Goal: Task Accomplishment & Management: Use online tool/utility

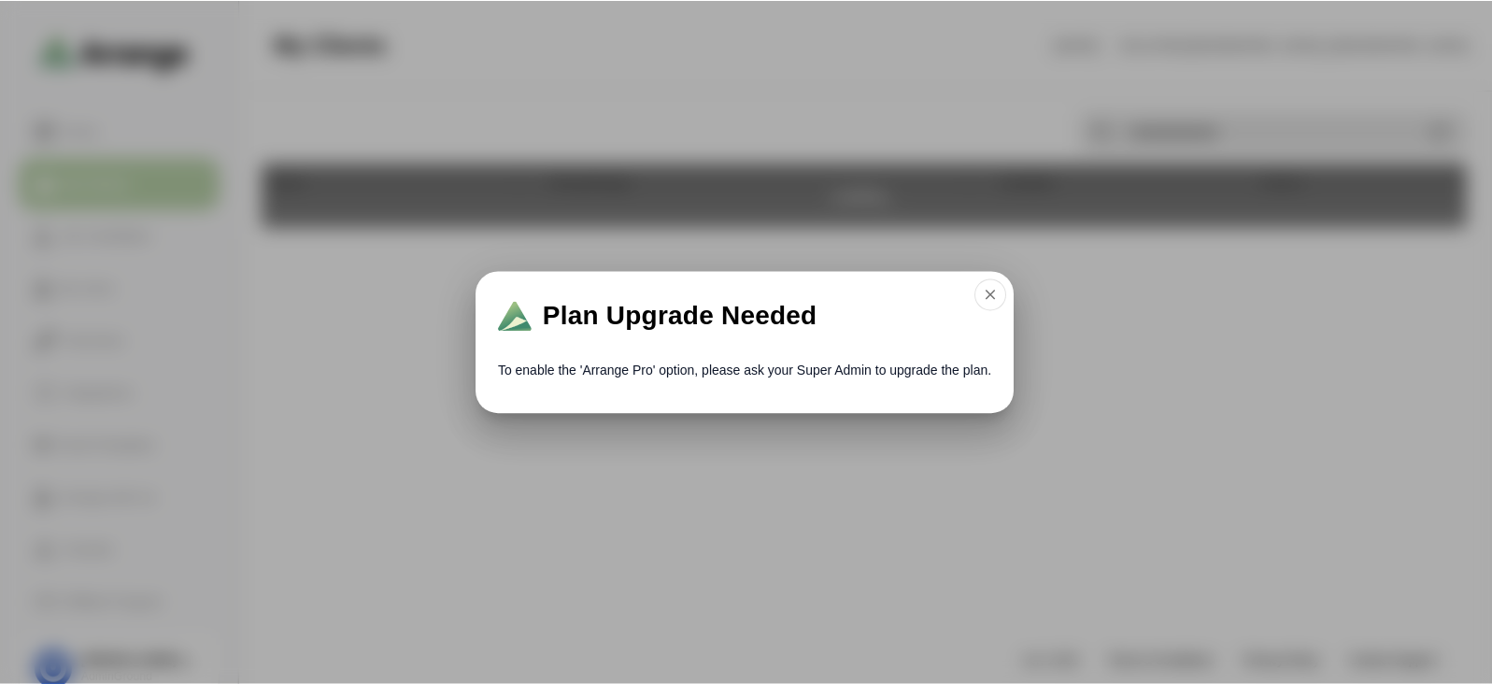
scroll to position [77, 0]
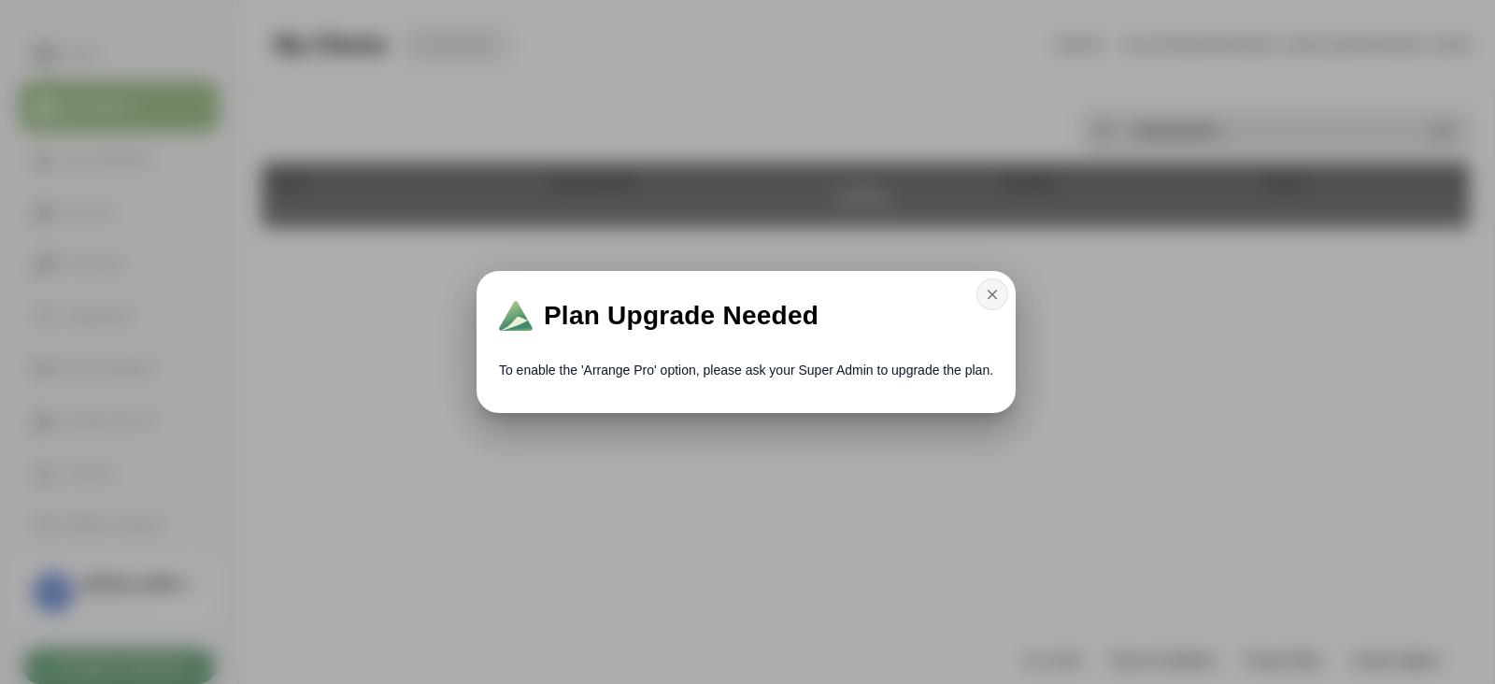
click at [993, 282] on button "button" at bounding box center [993, 294] width 32 height 32
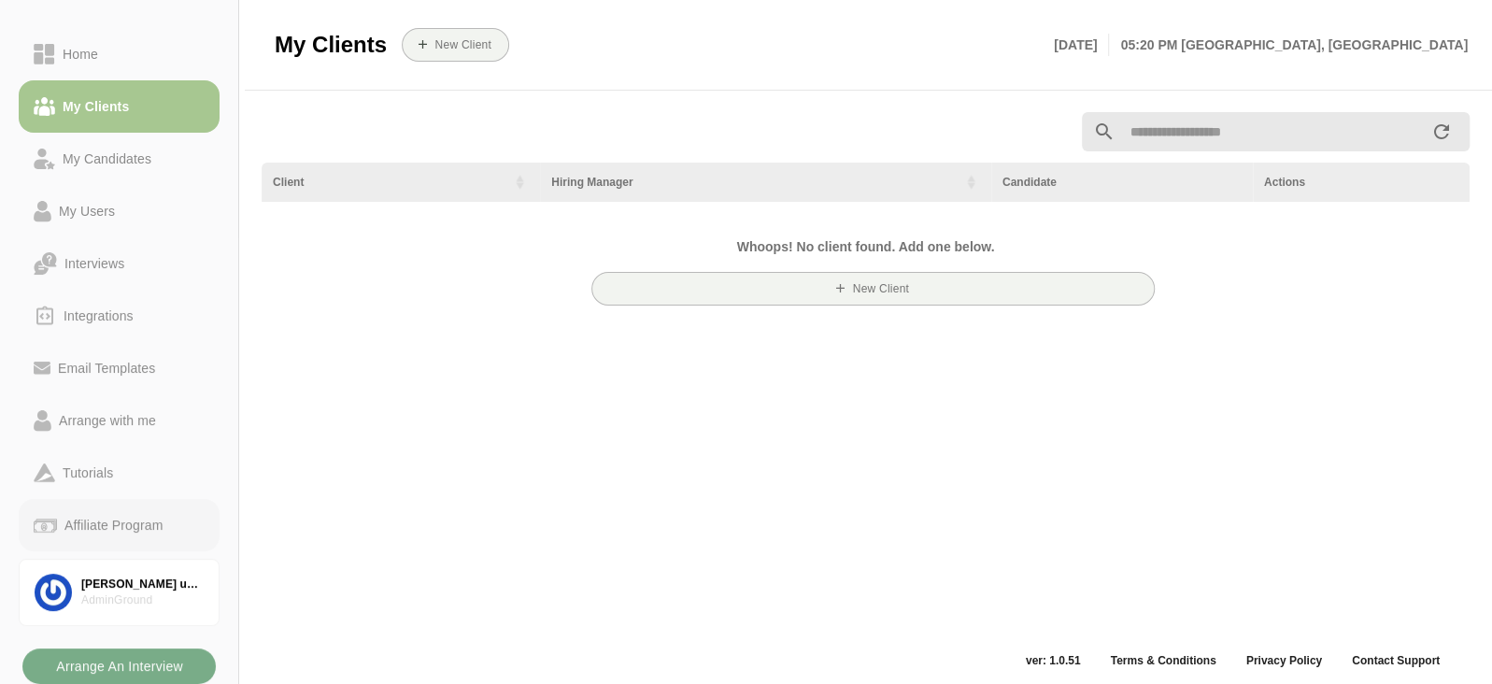
scroll to position [6, 0]
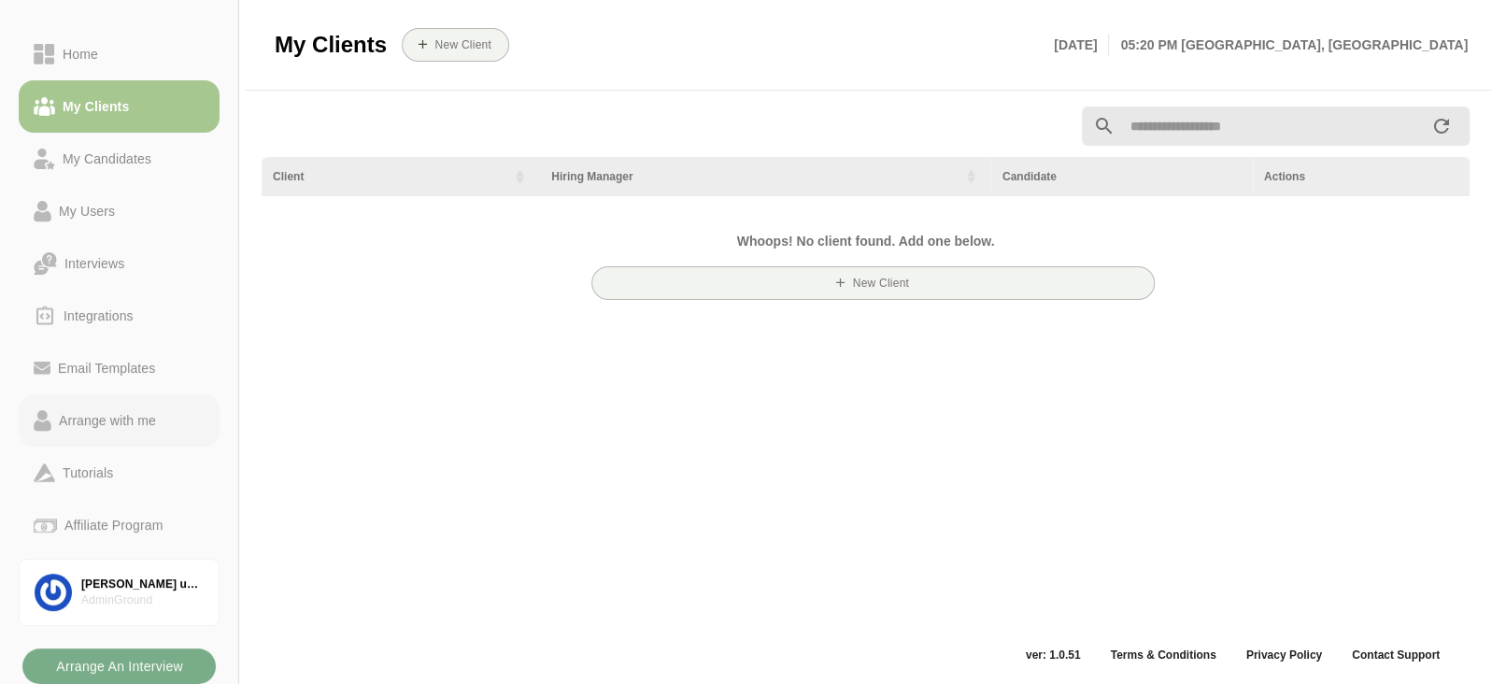
click at [104, 417] on div "Arrange with me" at bounding box center [107, 420] width 112 height 22
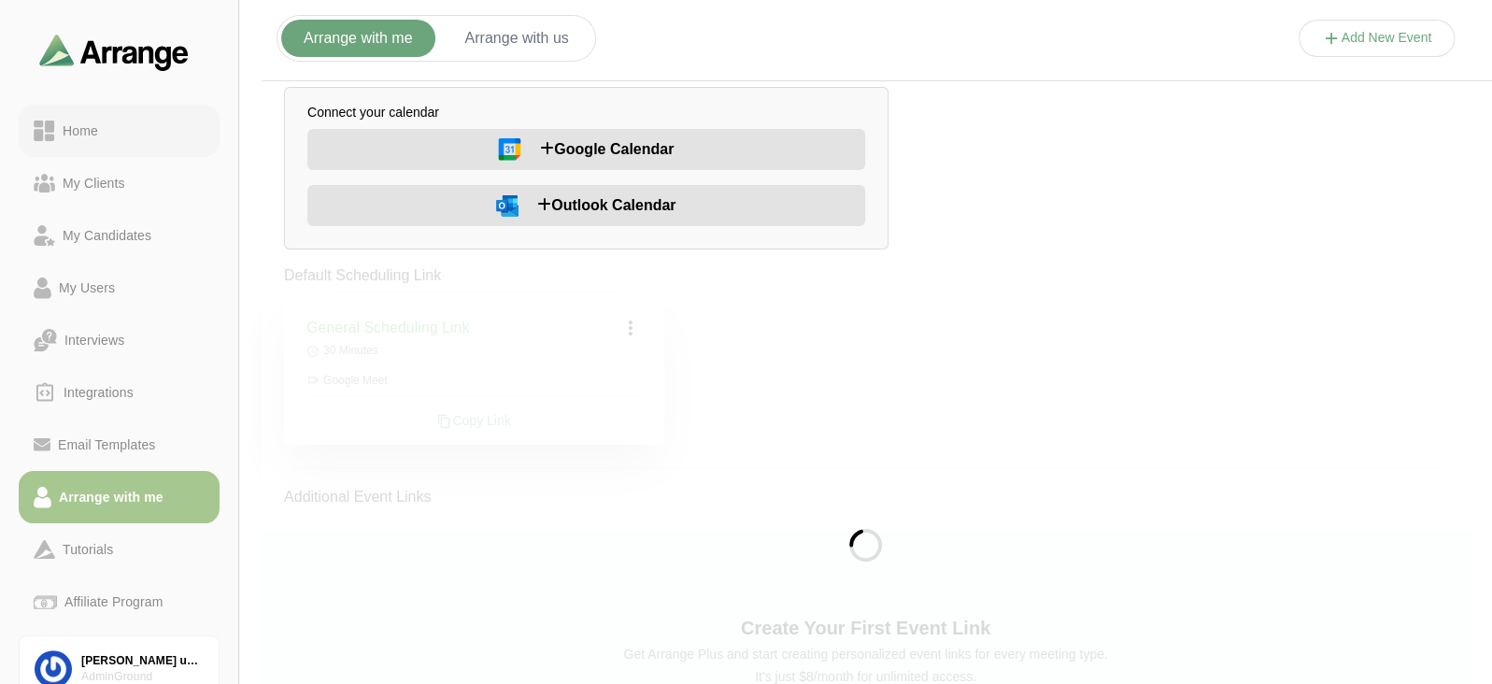
click at [75, 124] on div "Home" at bounding box center [80, 131] width 50 height 22
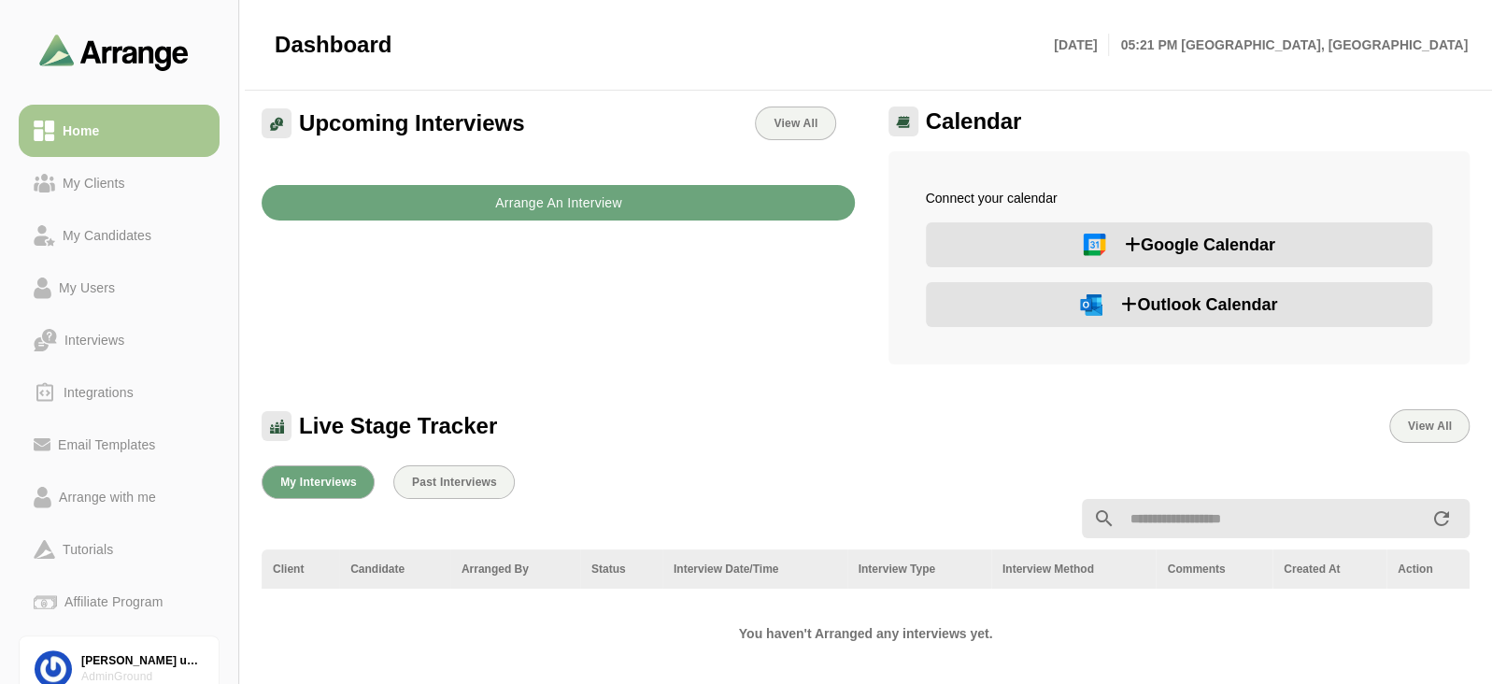
click at [426, 190] on button "Arrange An Interview" at bounding box center [558, 203] width 593 height 36
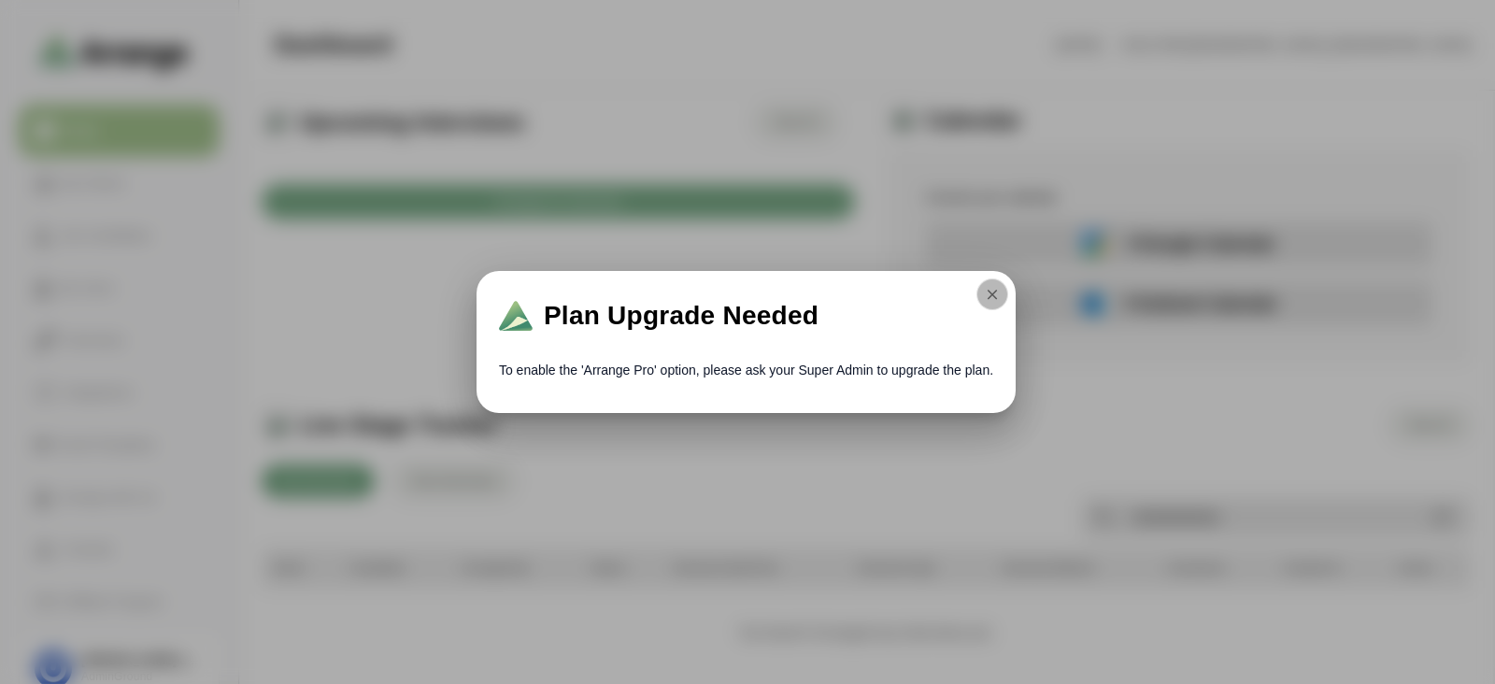
click at [990, 292] on icon "button" at bounding box center [992, 294] width 17 height 17
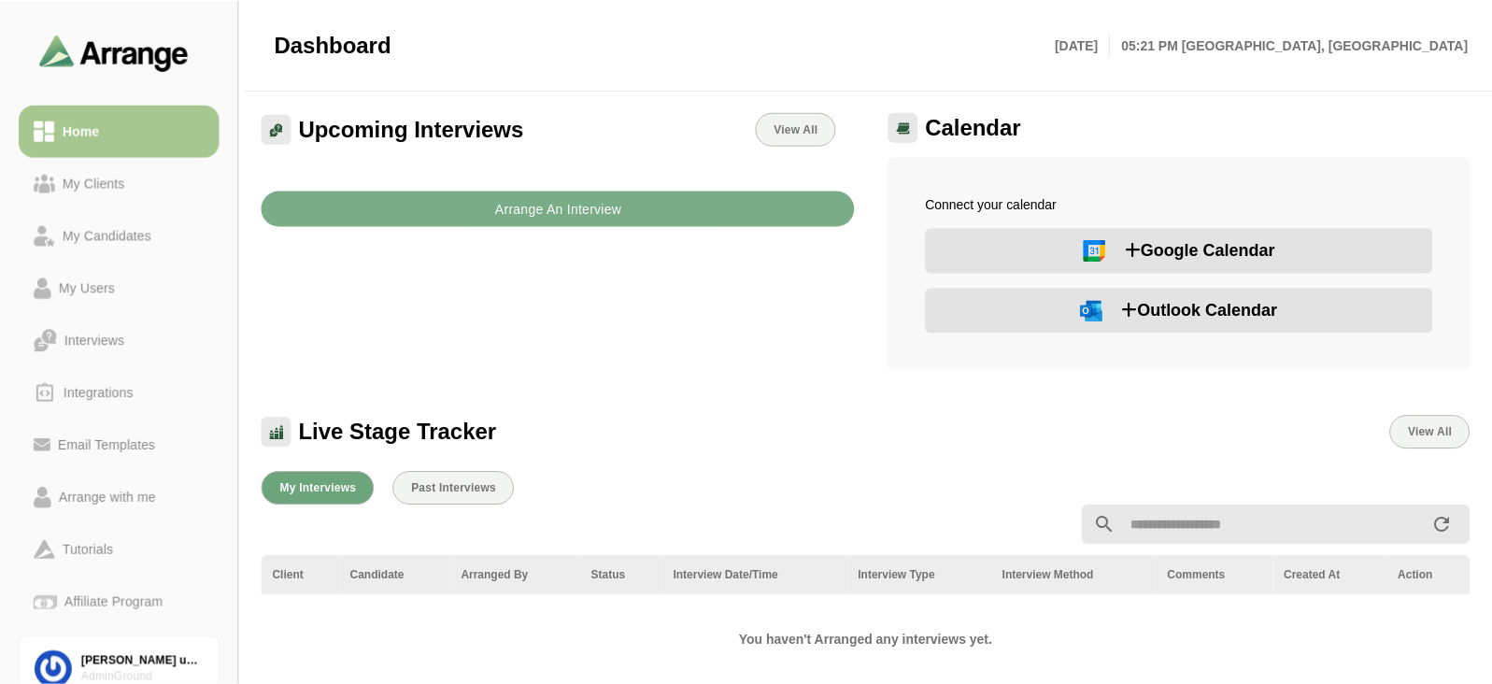
scroll to position [6, 0]
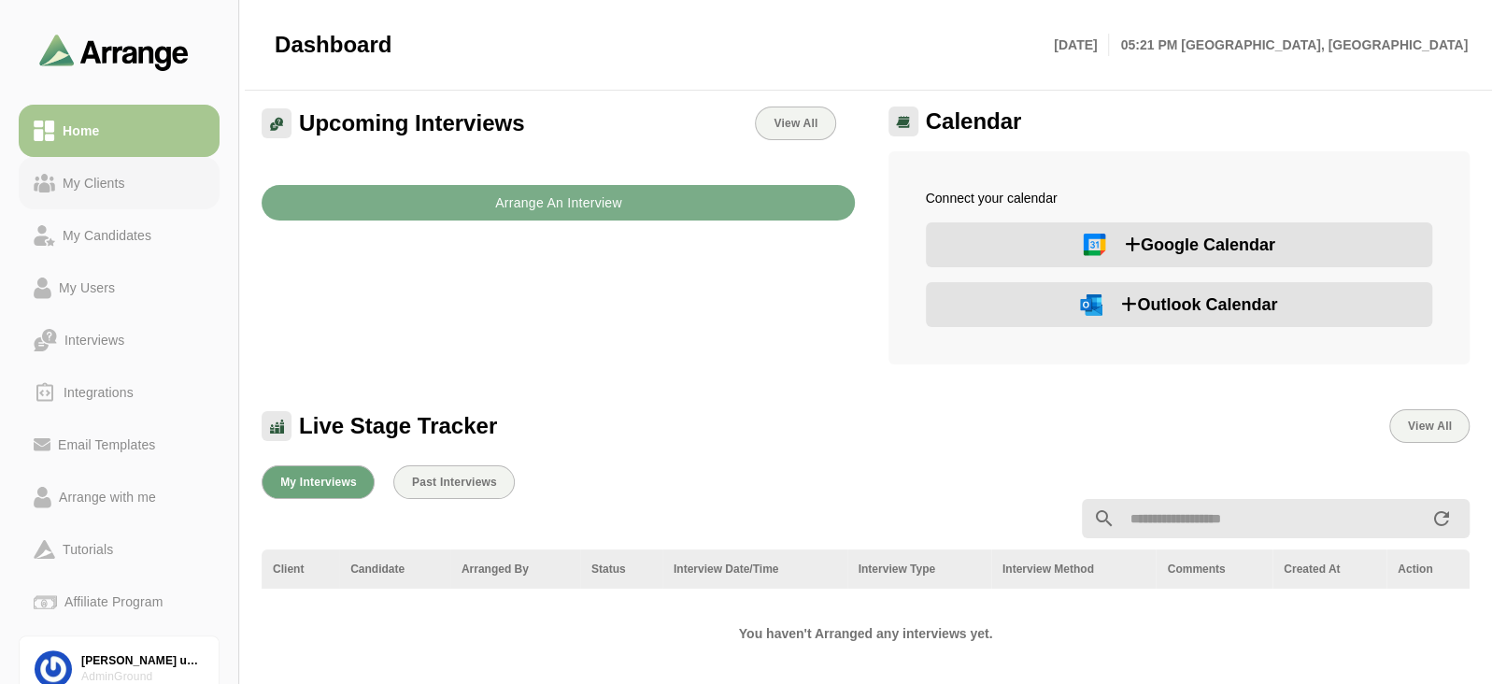
click at [85, 179] on div "My Clients" at bounding box center [94, 183] width 78 height 22
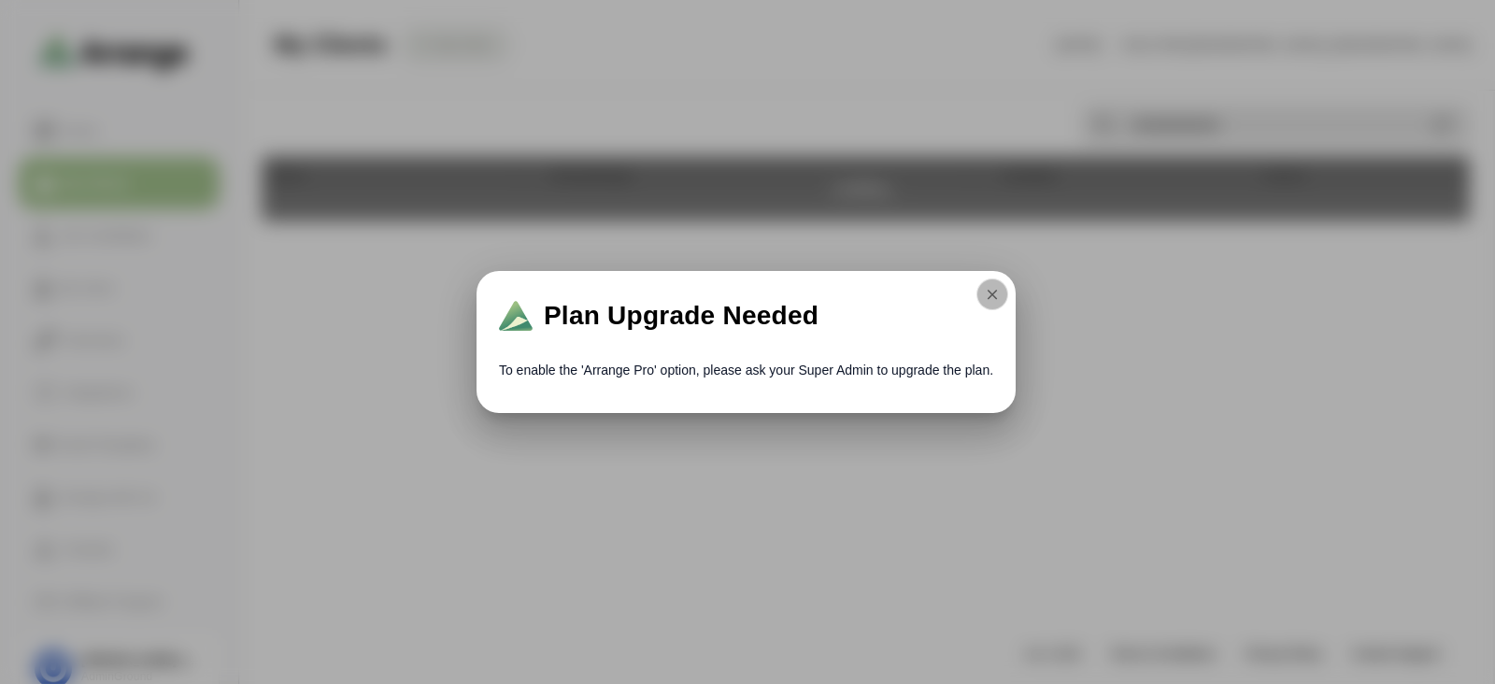
click at [998, 290] on icon "button" at bounding box center [992, 294] width 17 height 17
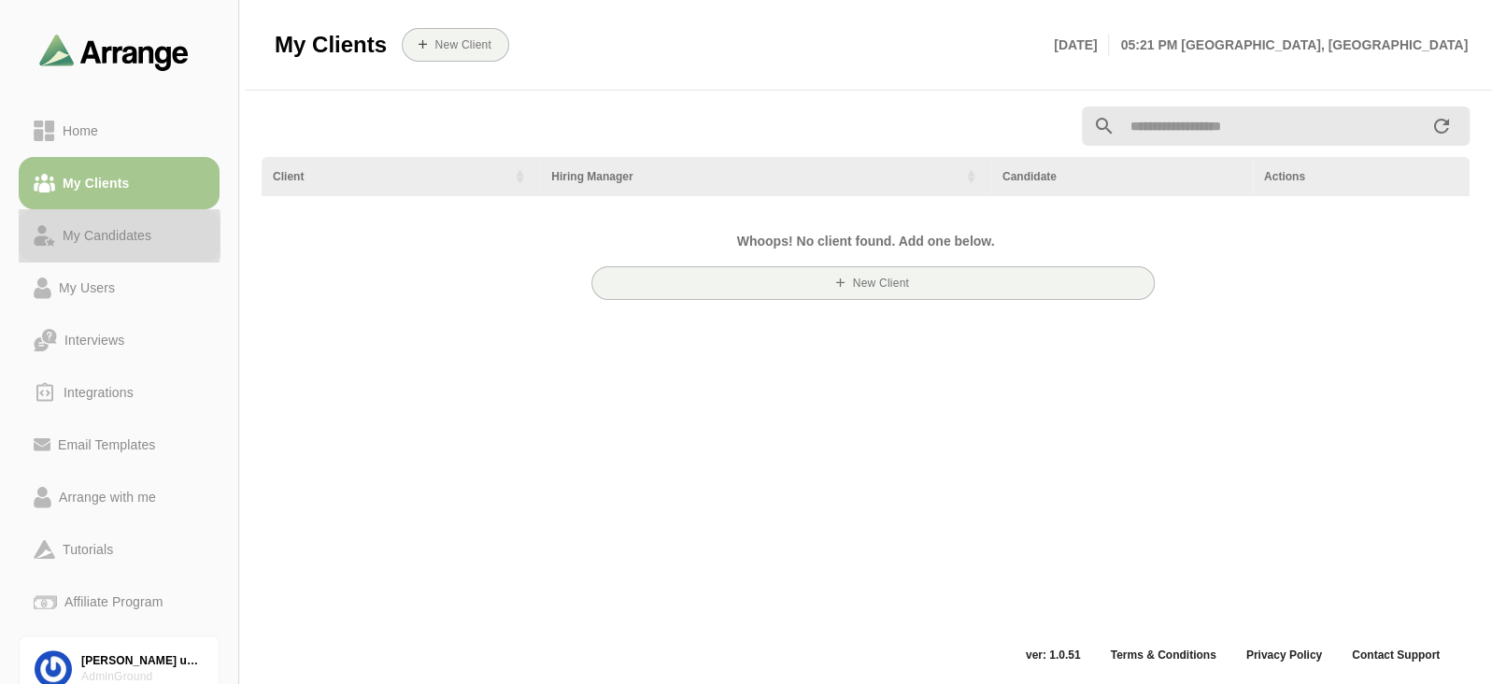
click at [139, 237] on div "My Candidates" at bounding box center [107, 235] width 104 height 22
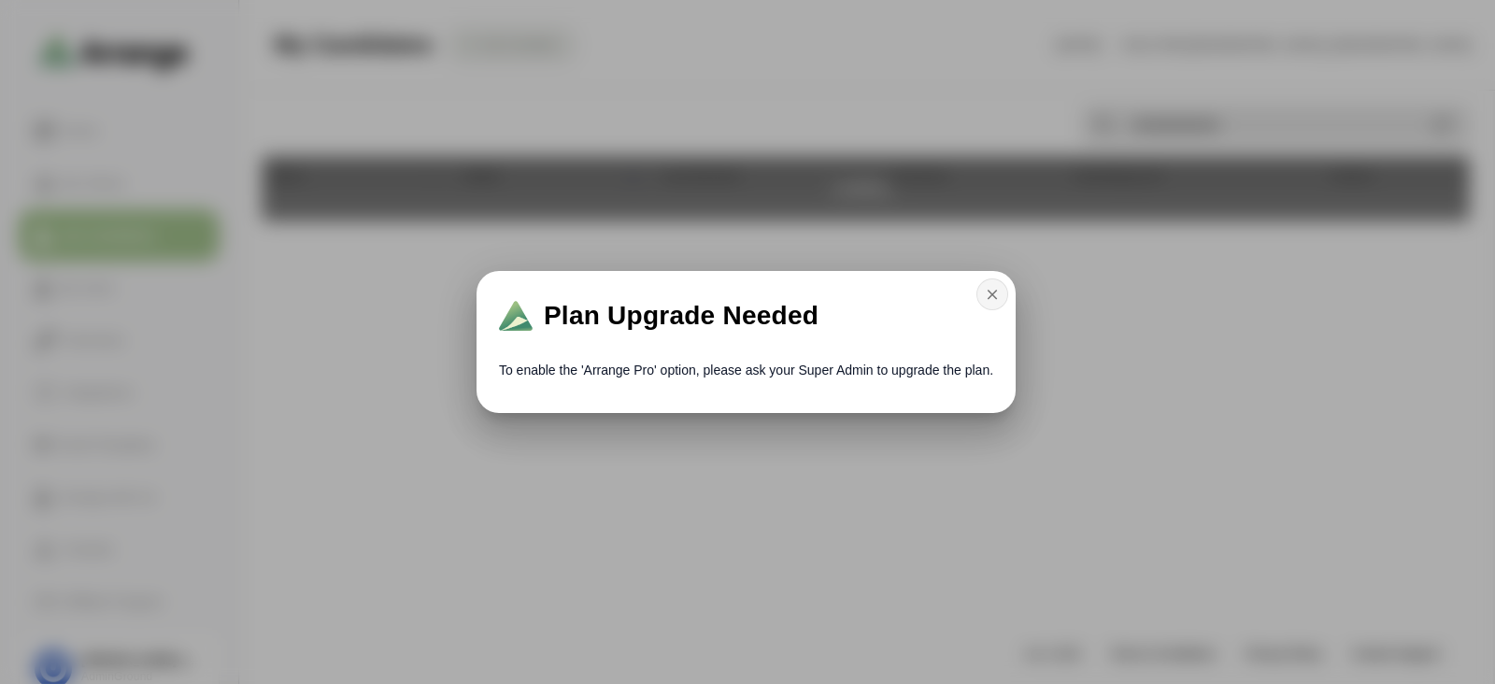
click at [994, 306] on button "button" at bounding box center [993, 294] width 32 height 32
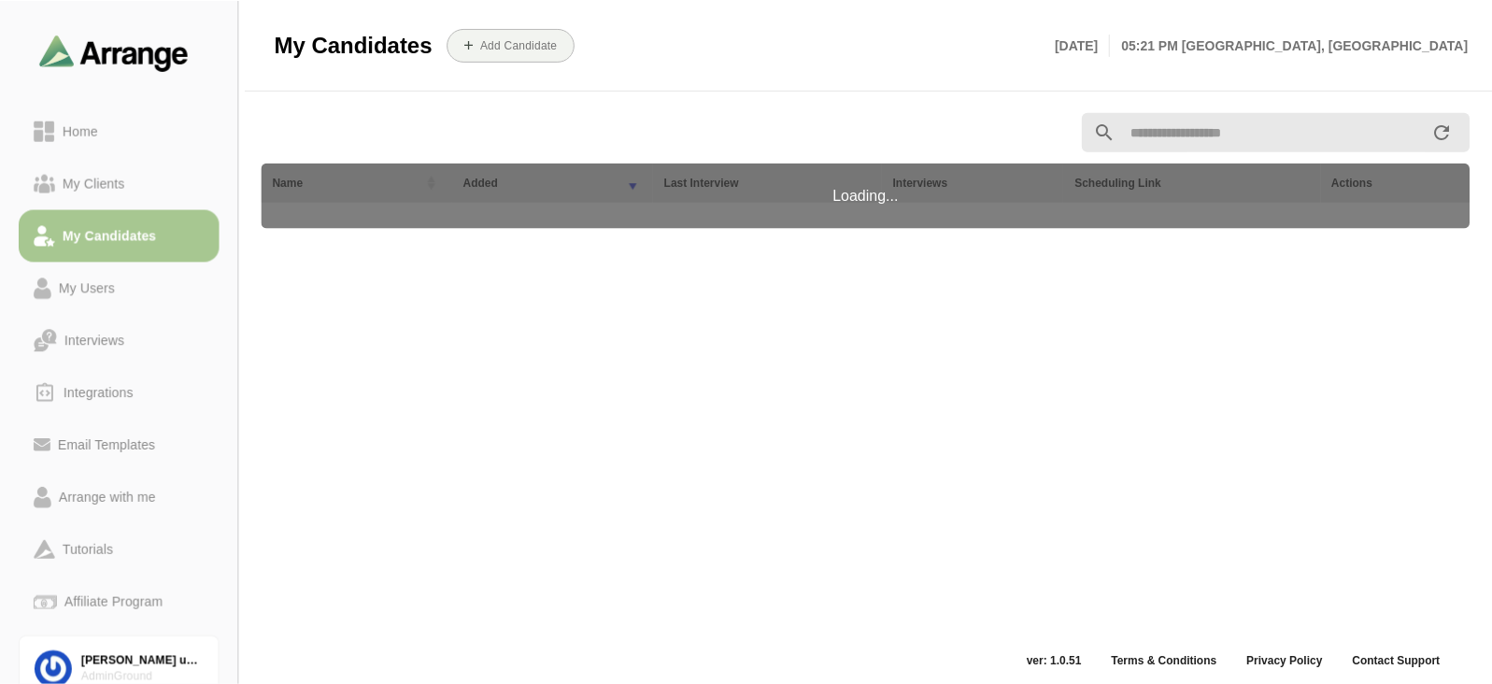
scroll to position [6, 0]
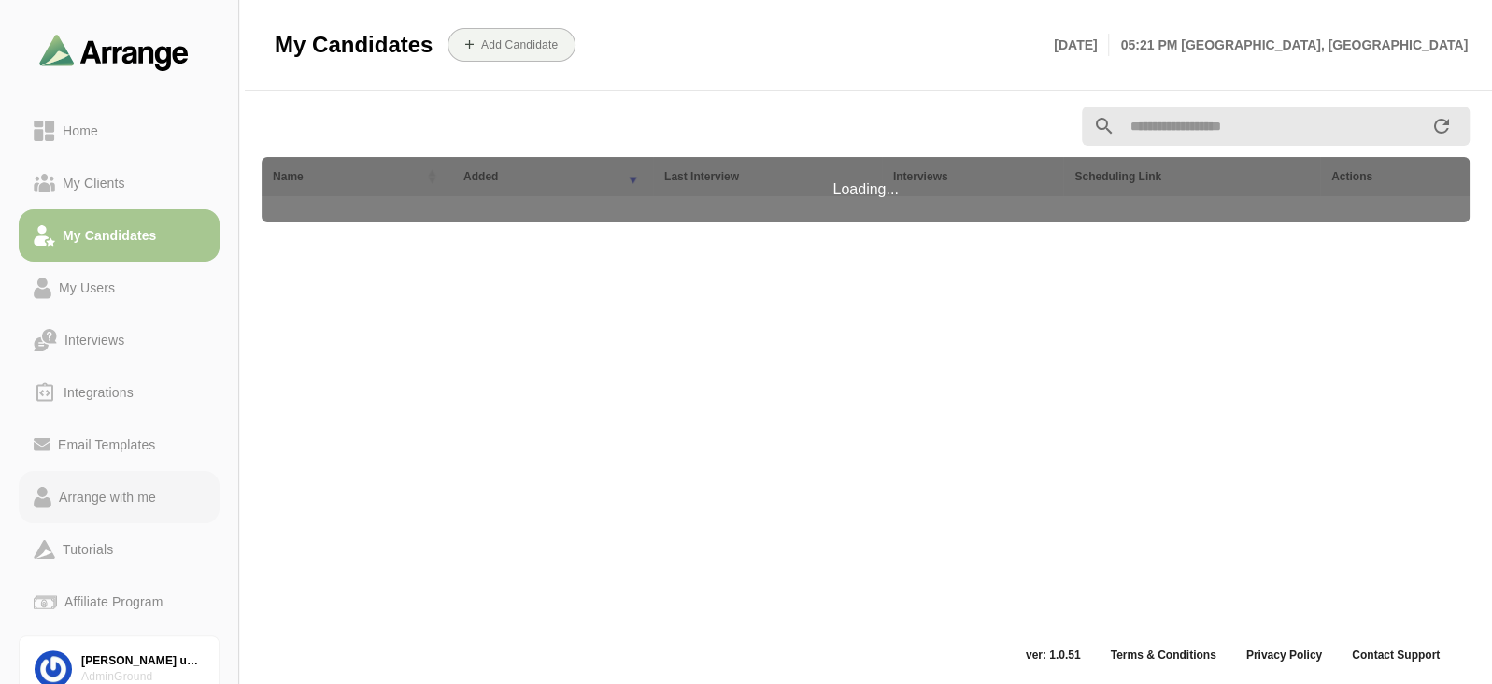
click at [115, 495] on div "Arrange with me" at bounding box center [107, 497] width 112 height 22
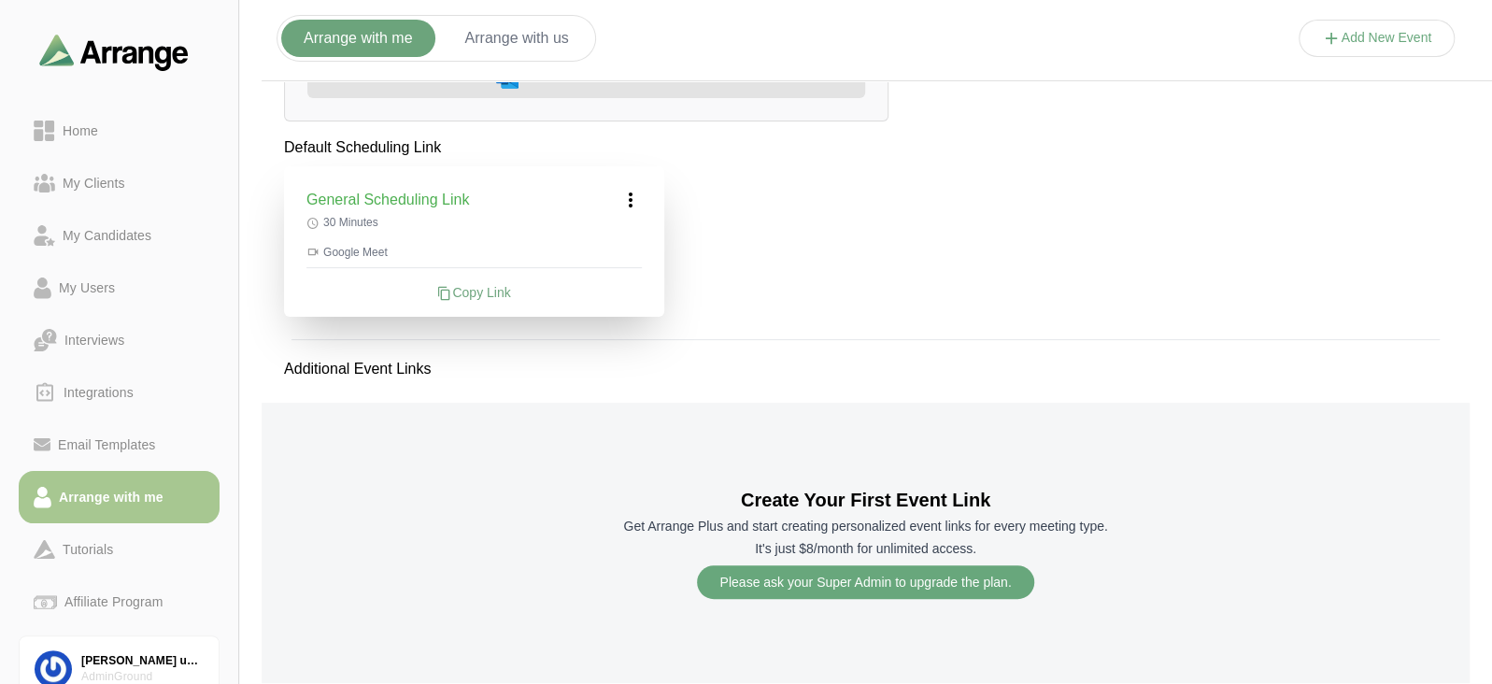
scroll to position [162, 0]
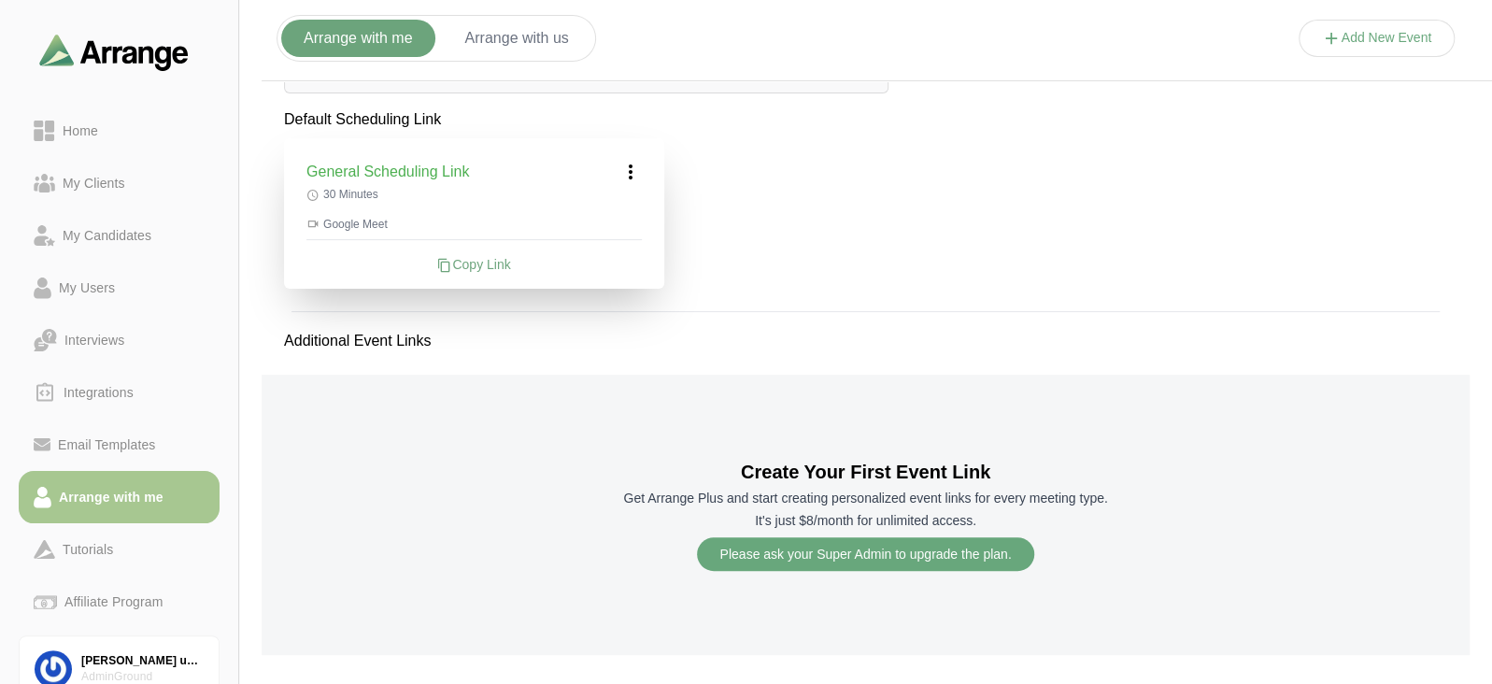
click at [1364, 36] on button "Add New Event" at bounding box center [1377, 38] width 157 height 37
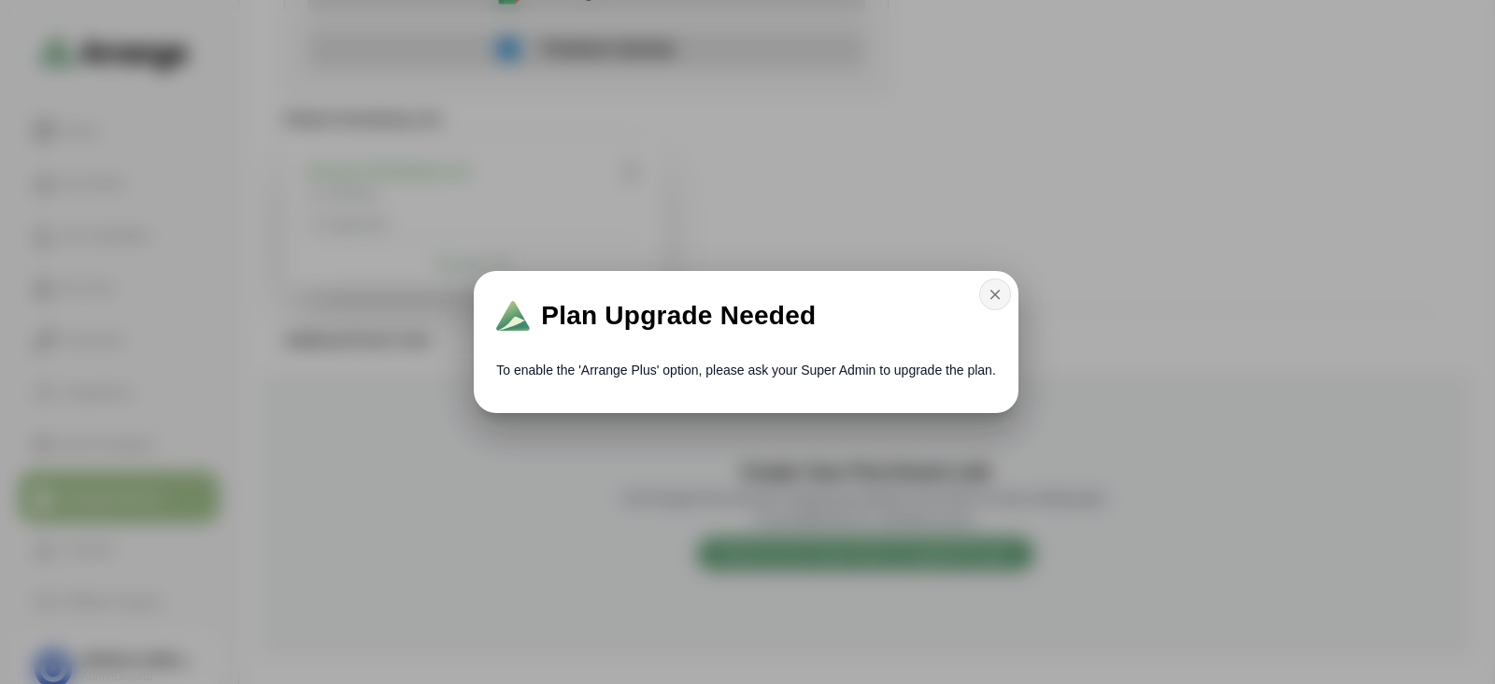
click at [994, 294] on icon "button" at bounding box center [995, 294] width 17 height 17
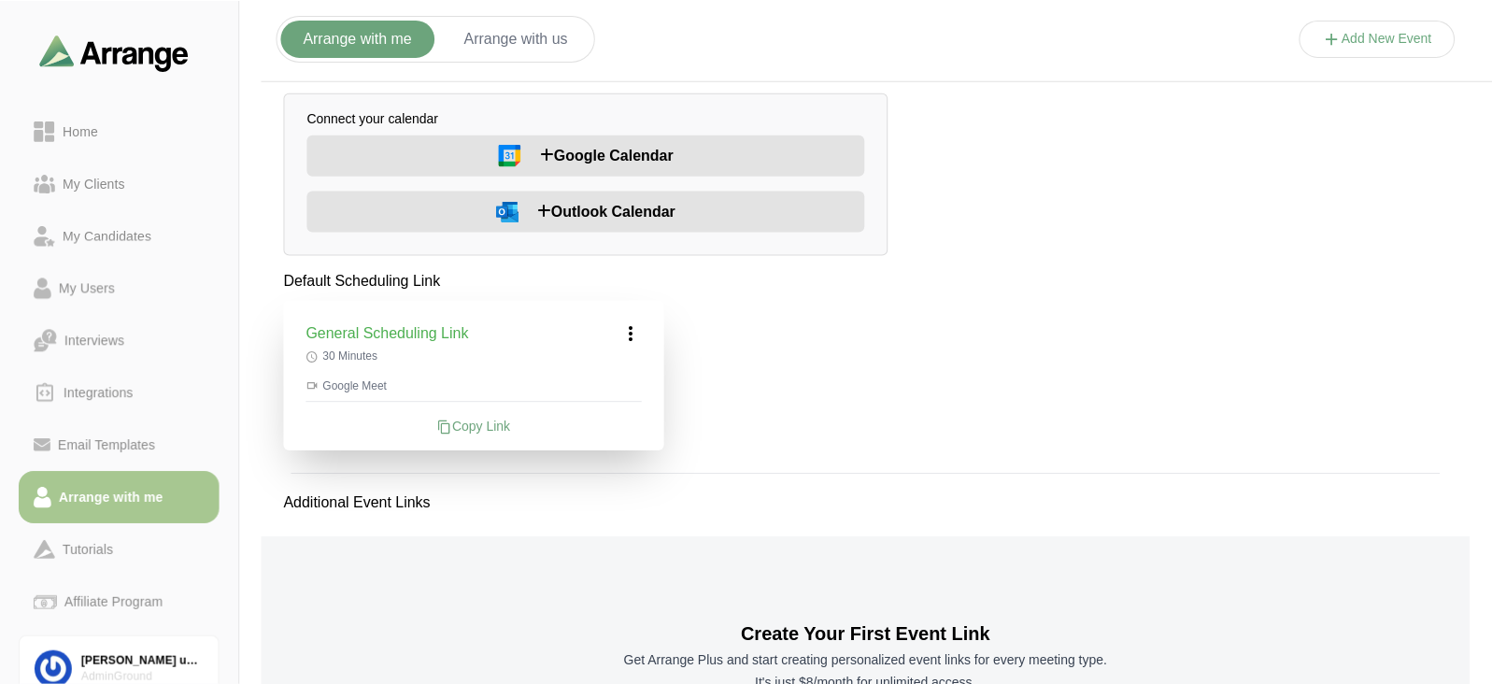
scroll to position [162, 0]
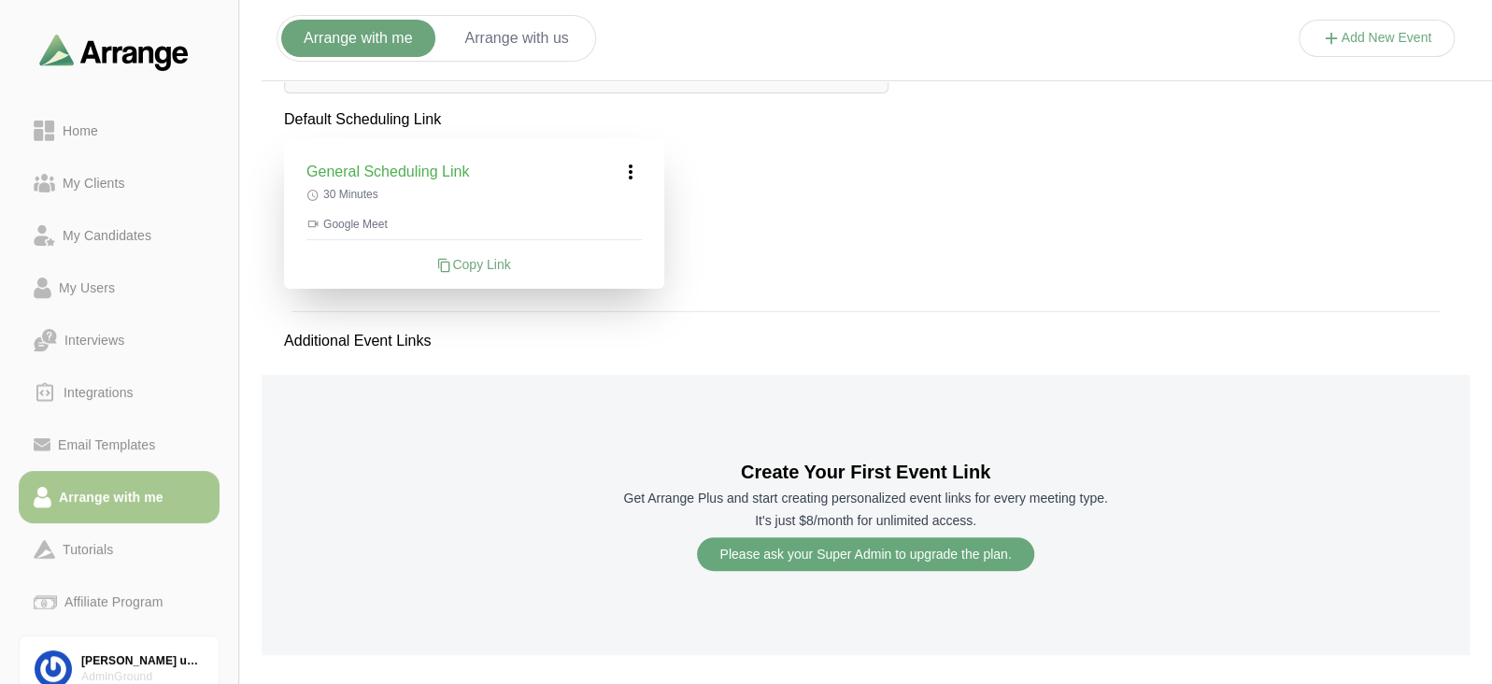
click at [491, 46] on button "Arrange with us" at bounding box center [517, 38] width 149 height 37
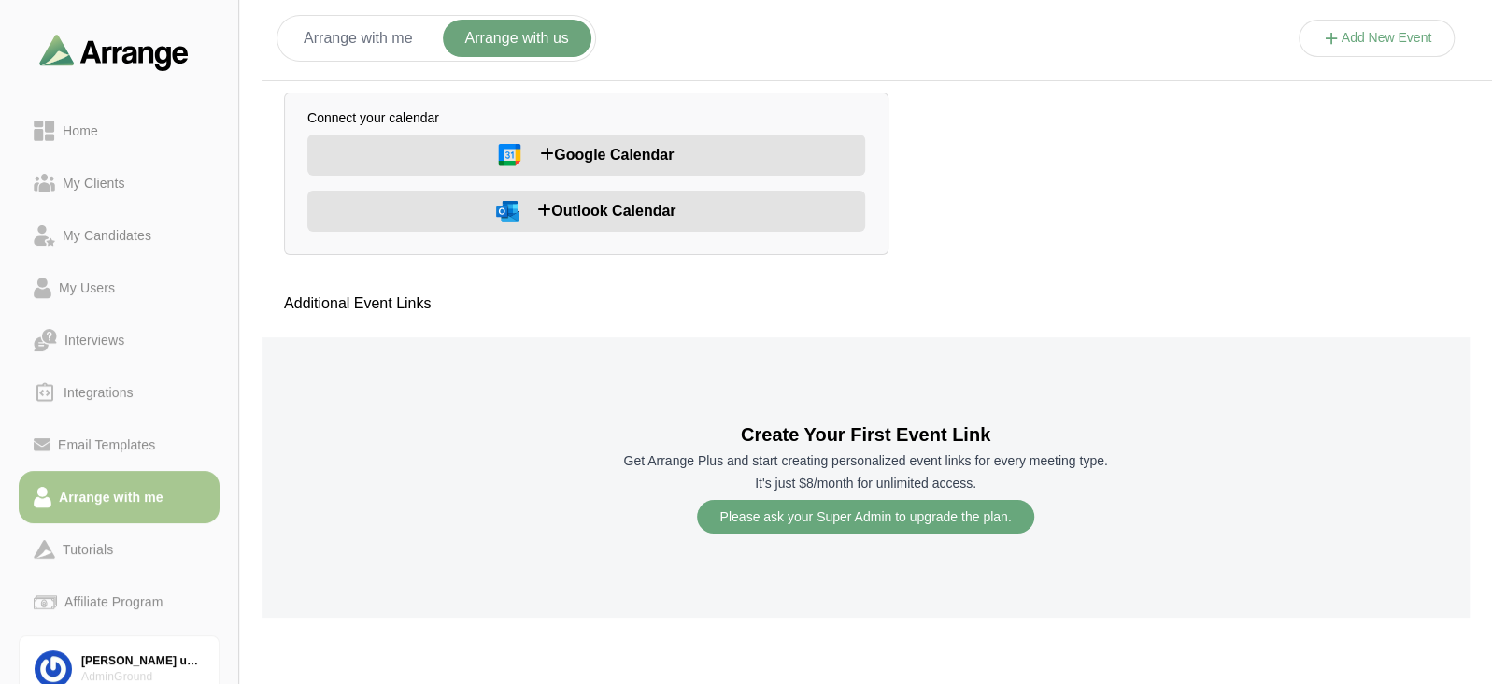
scroll to position [0, 0]
click at [1383, 30] on button "Add New Event" at bounding box center [1377, 38] width 157 height 37
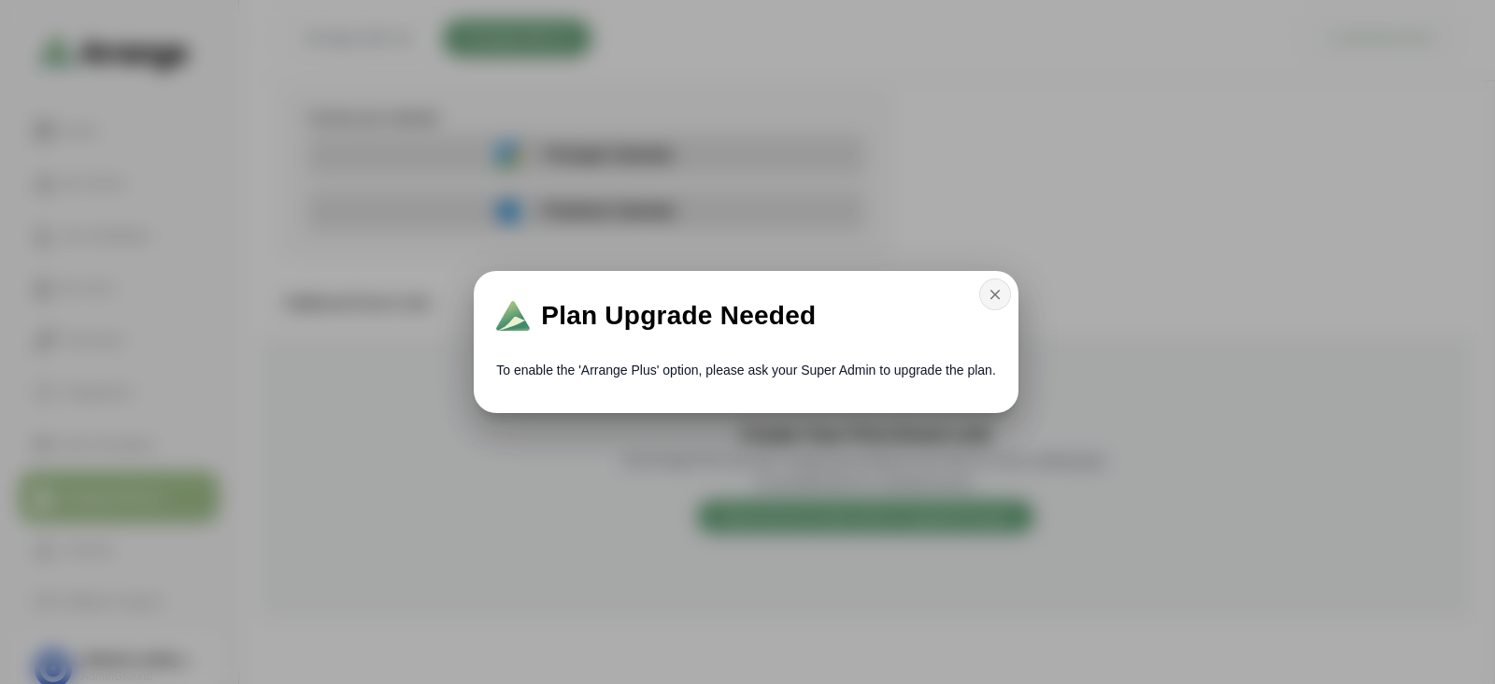
click at [995, 296] on icon "button" at bounding box center [995, 294] width 17 height 17
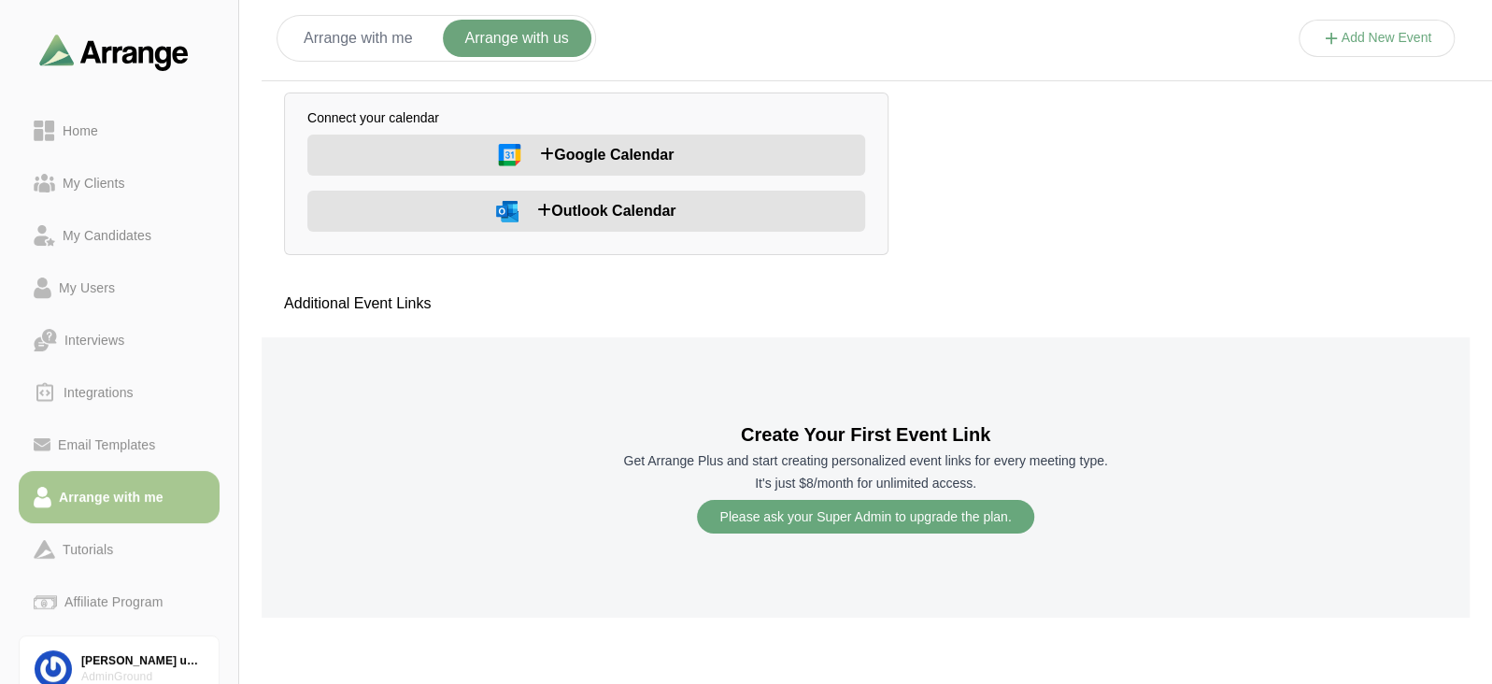
click at [344, 38] on button "Arrange with me" at bounding box center [358, 38] width 154 height 37
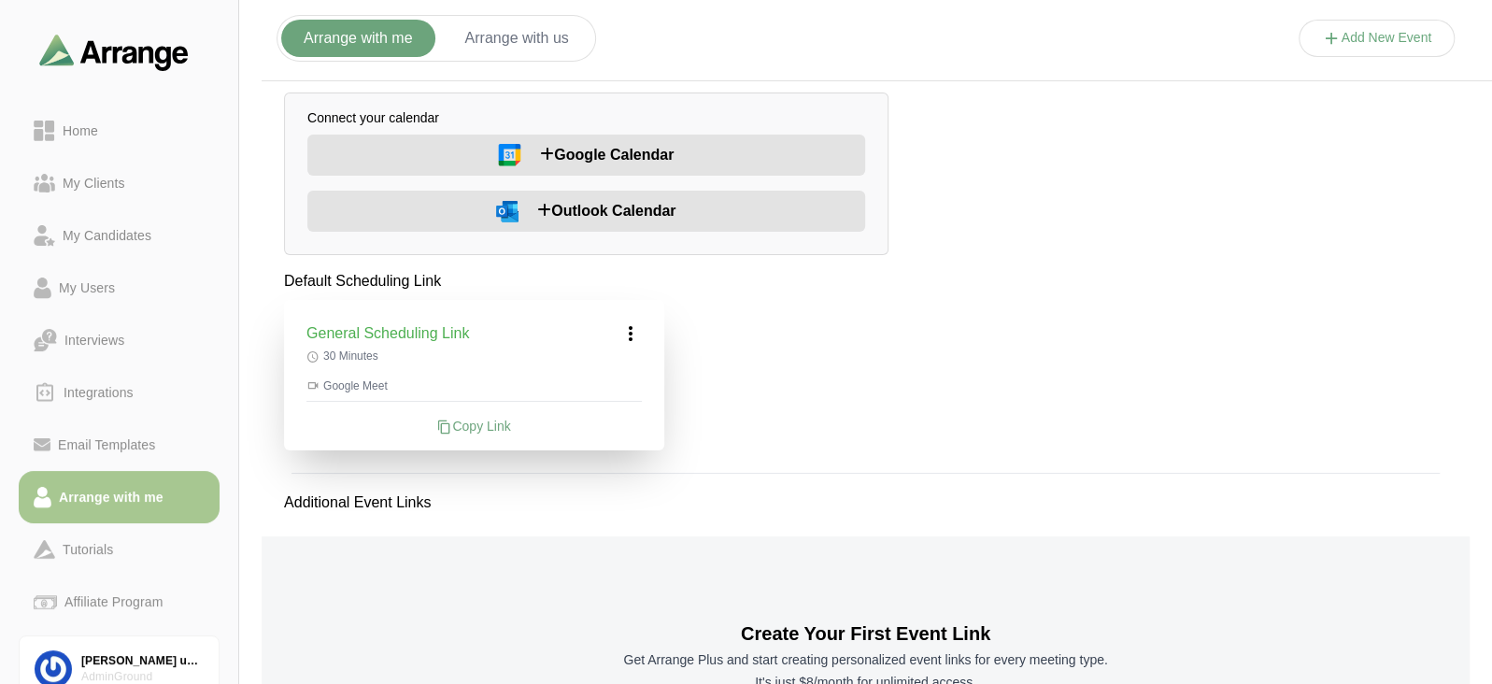
scroll to position [162, 0]
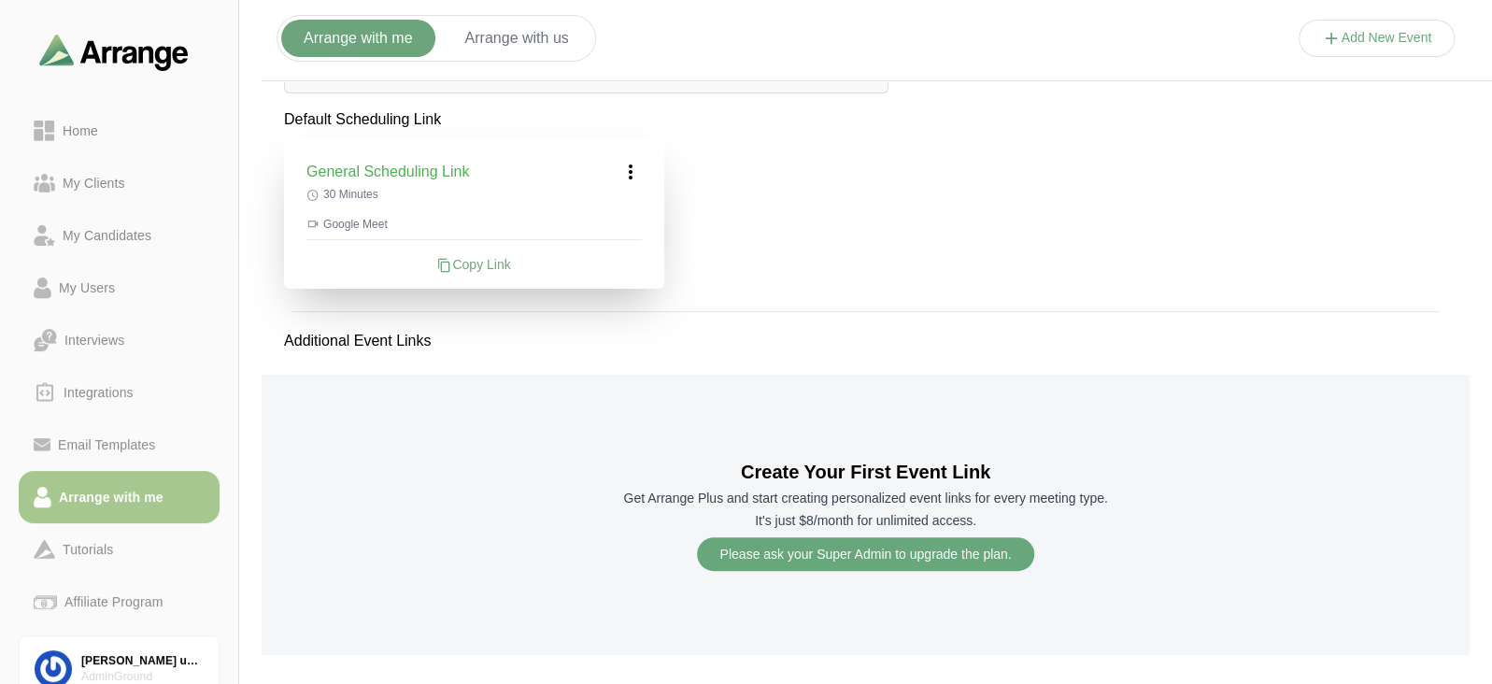
click at [460, 267] on div "Copy Link" at bounding box center [474, 264] width 335 height 19
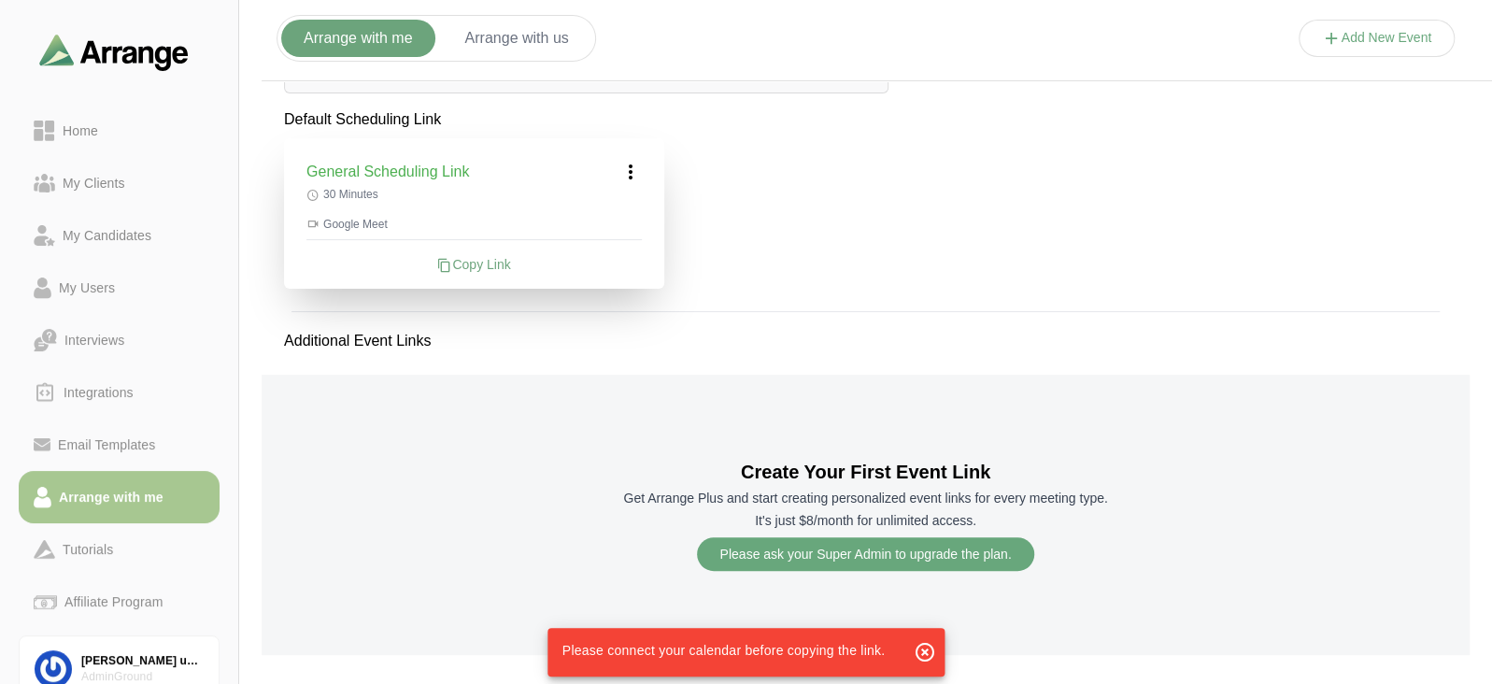
click at [623, 172] on icon at bounding box center [631, 172] width 22 height 22
click at [631, 218] on div "Edit" at bounding box center [613, 224] width 86 height 35
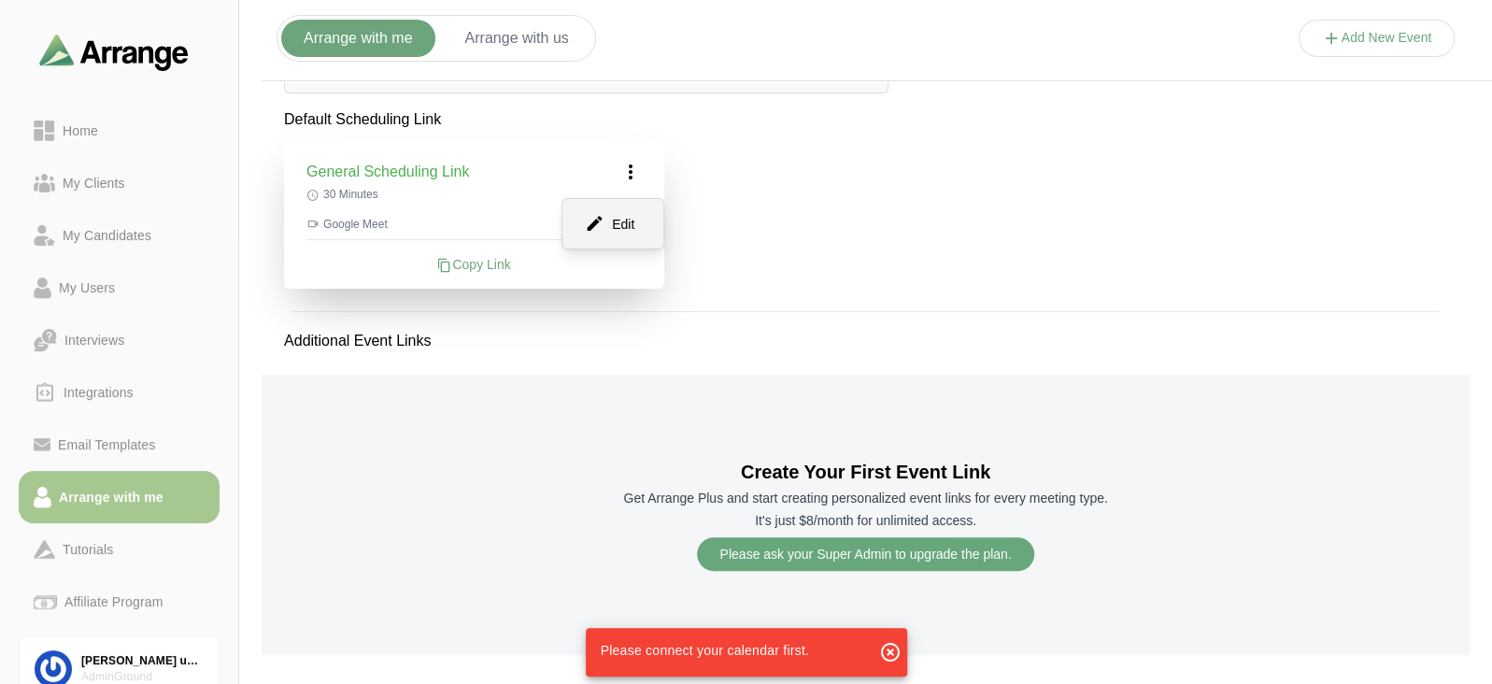
click at [644, 221] on div "Edit" at bounding box center [613, 224] width 86 height 35
click at [616, 221] on div "Edit" at bounding box center [613, 224] width 86 height 35
click at [606, 221] on div "Edit" at bounding box center [613, 224] width 86 height 35
click at [752, 300] on div "Default Scheduling Link General Scheduling Link Edit 30 Minutes Google Meet Cop…" at bounding box center [866, 389] width 1208 height 562
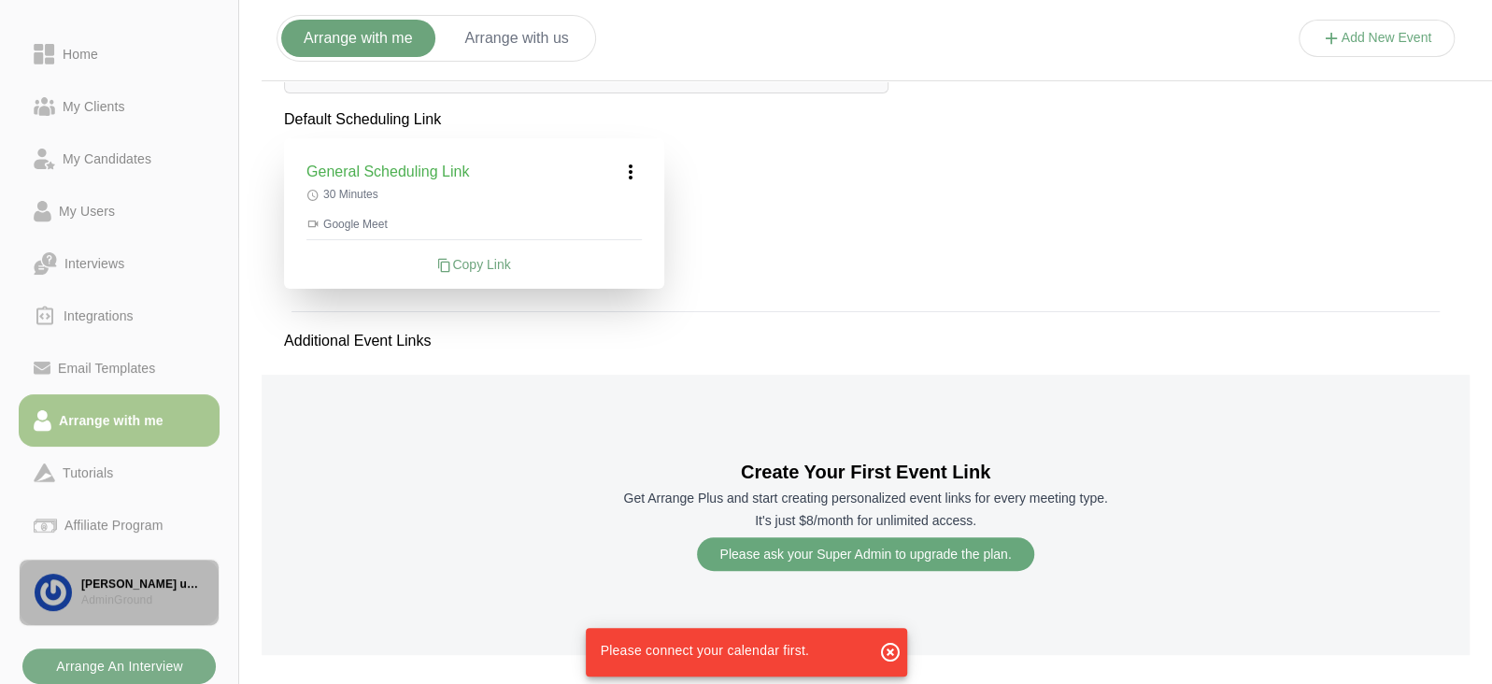
click at [135, 577] on div "[PERSON_NAME] user acc" at bounding box center [142, 585] width 122 height 16
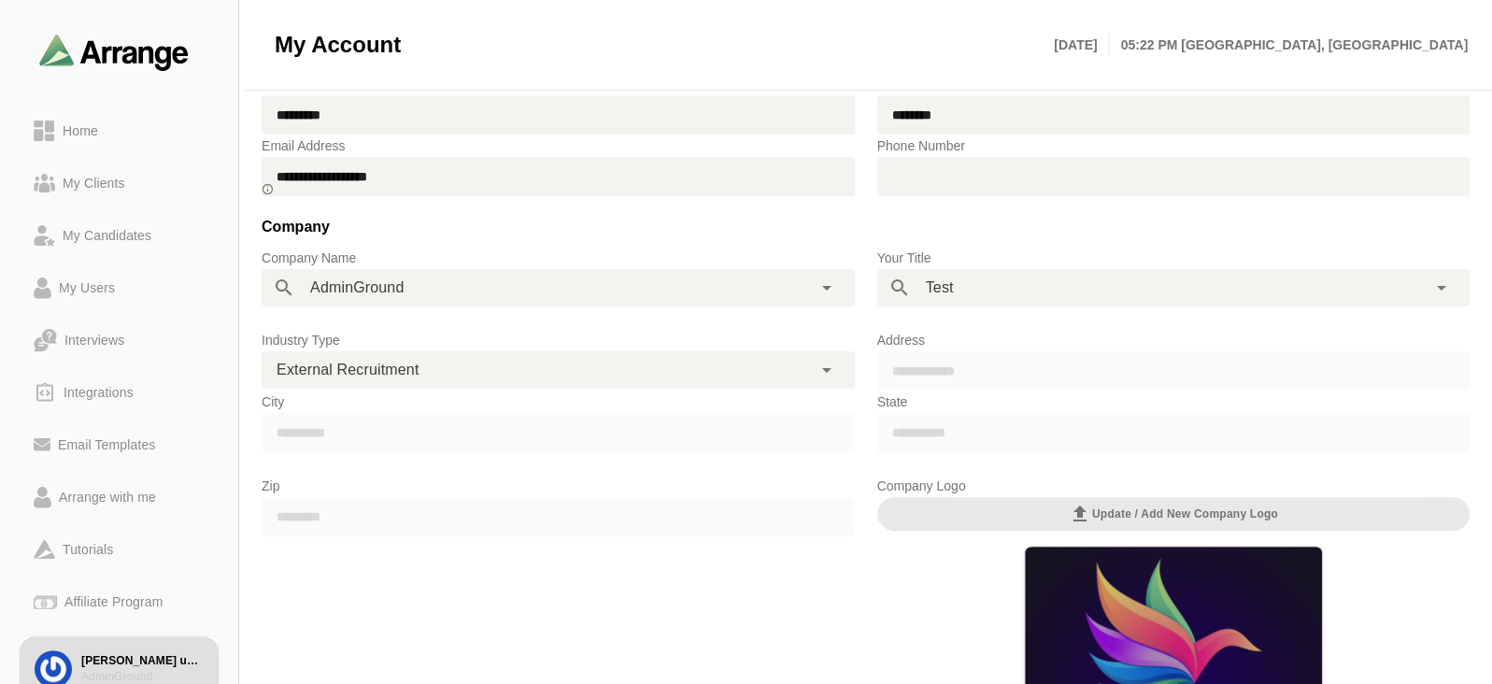
scroll to position [79, 0]
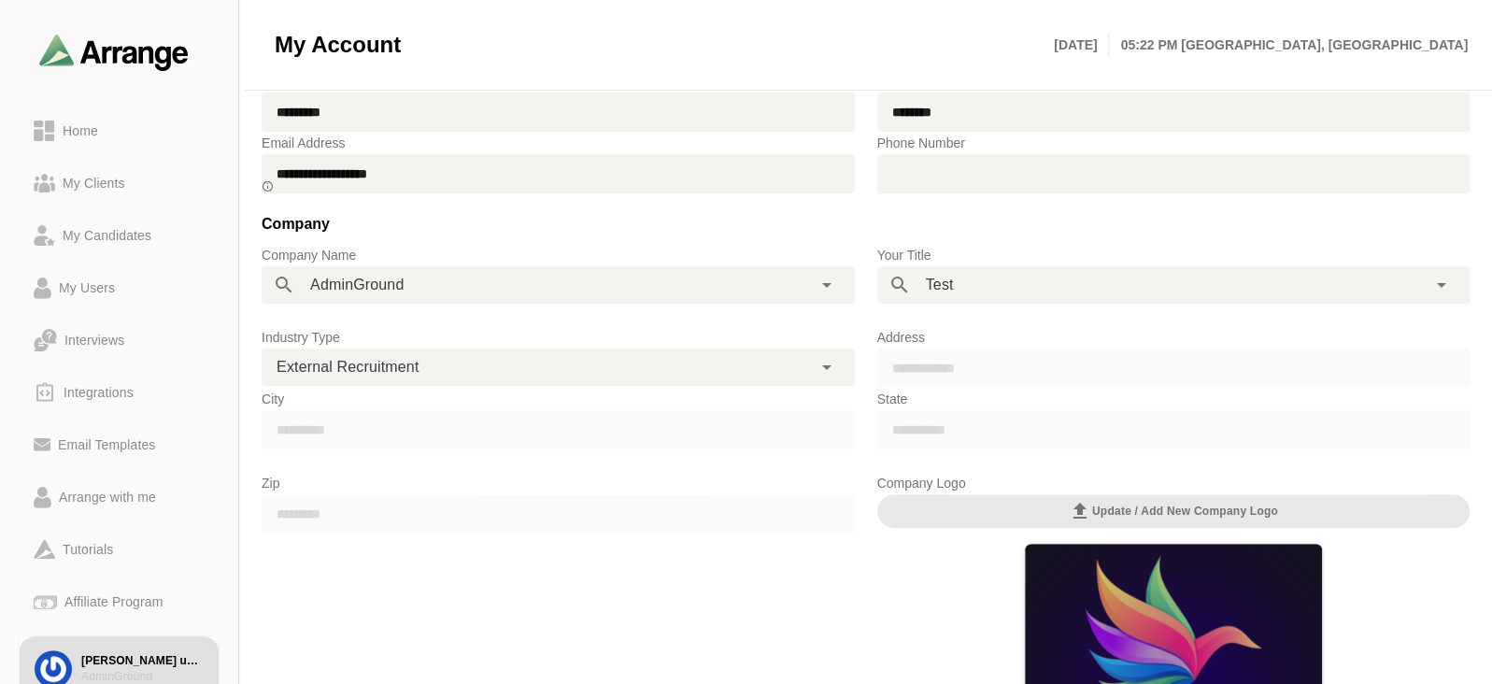
click at [463, 361] on div "**********" at bounding box center [537, 367] width 550 height 37
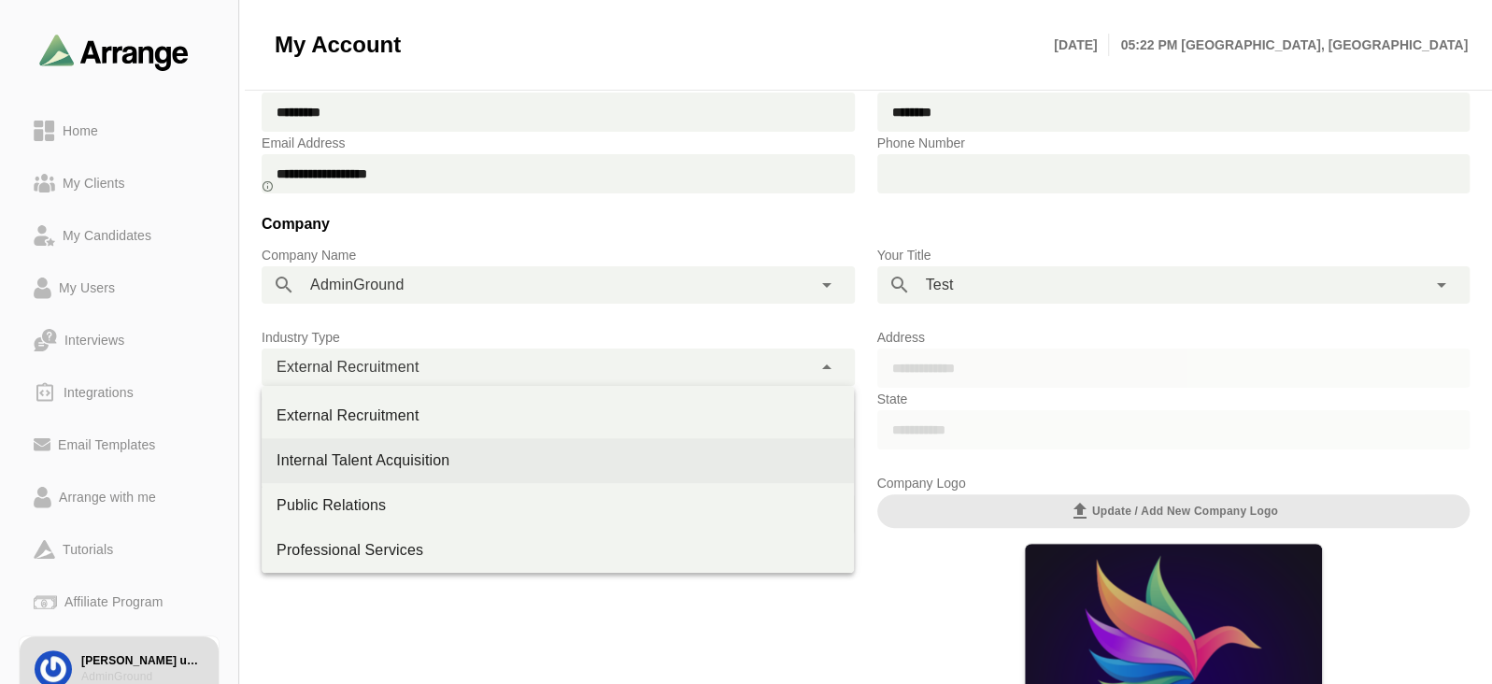
click at [441, 450] on div "Internal Talent Acquisition" at bounding box center [558, 460] width 563 height 22
type input "**********"
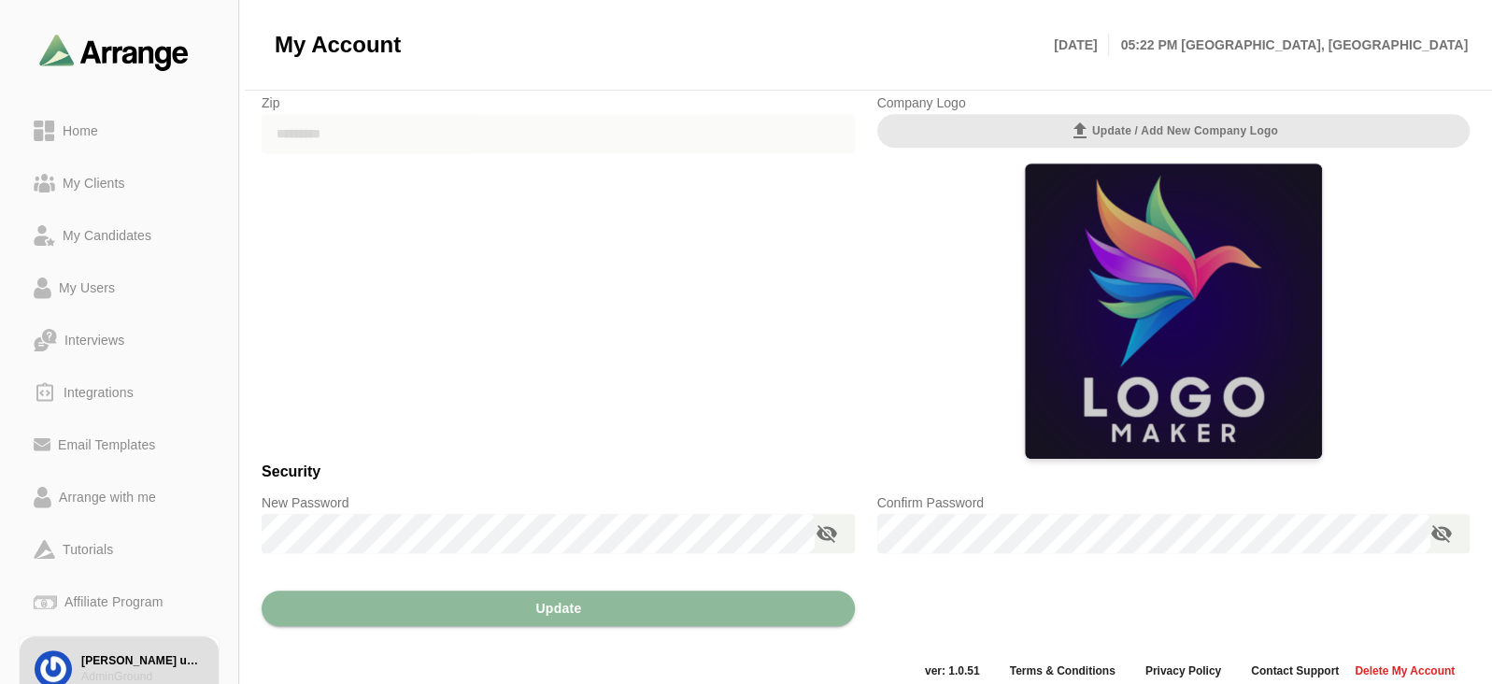
scroll to position [476, 0]
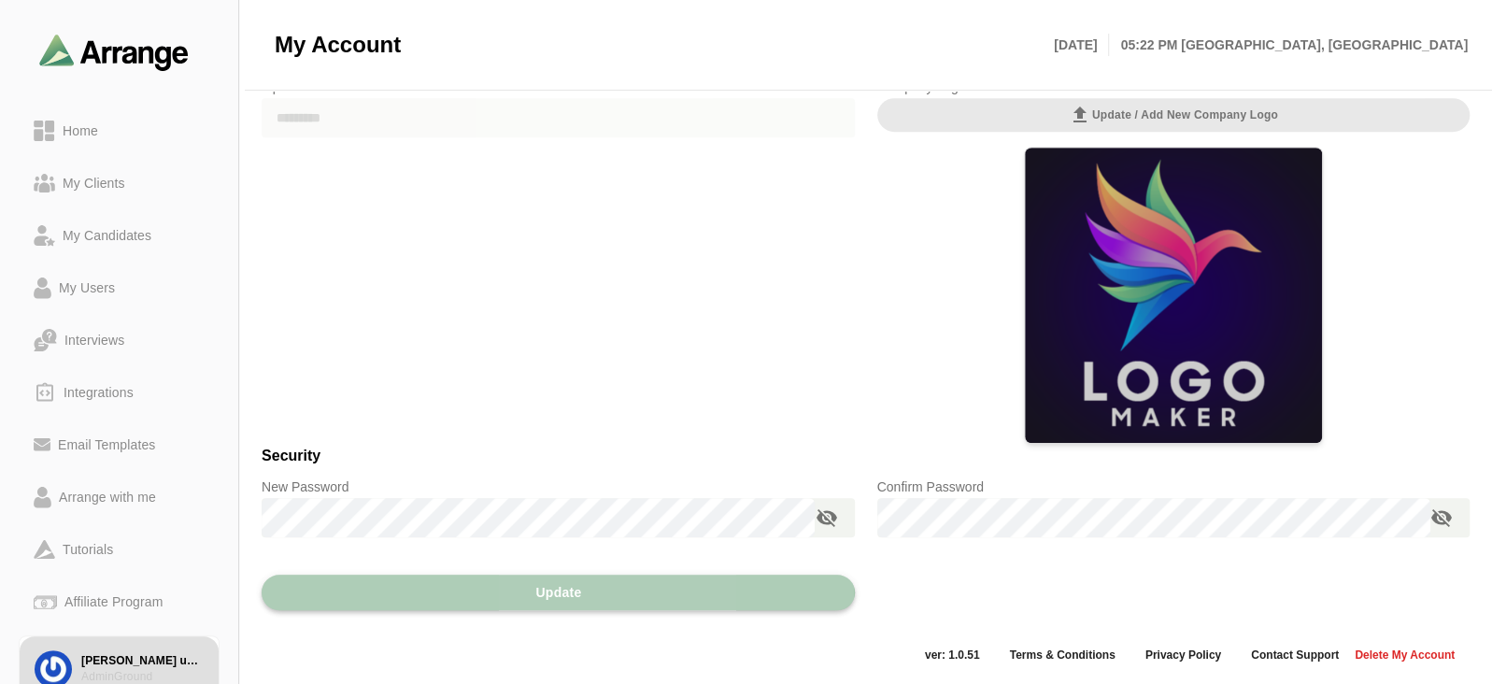
click at [455, 575] on button "Update" at bounding box center [558, 593] width 593 height 36
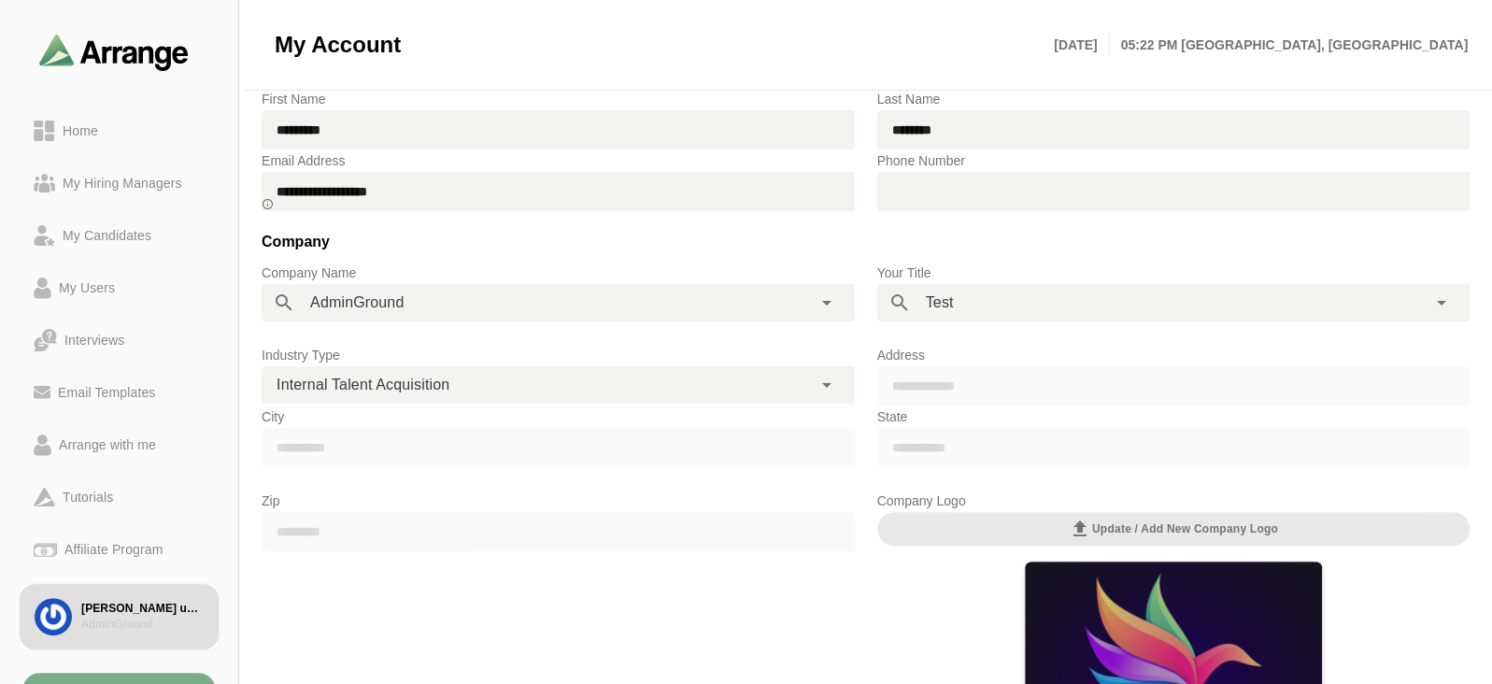
scroll to position [0, 0]
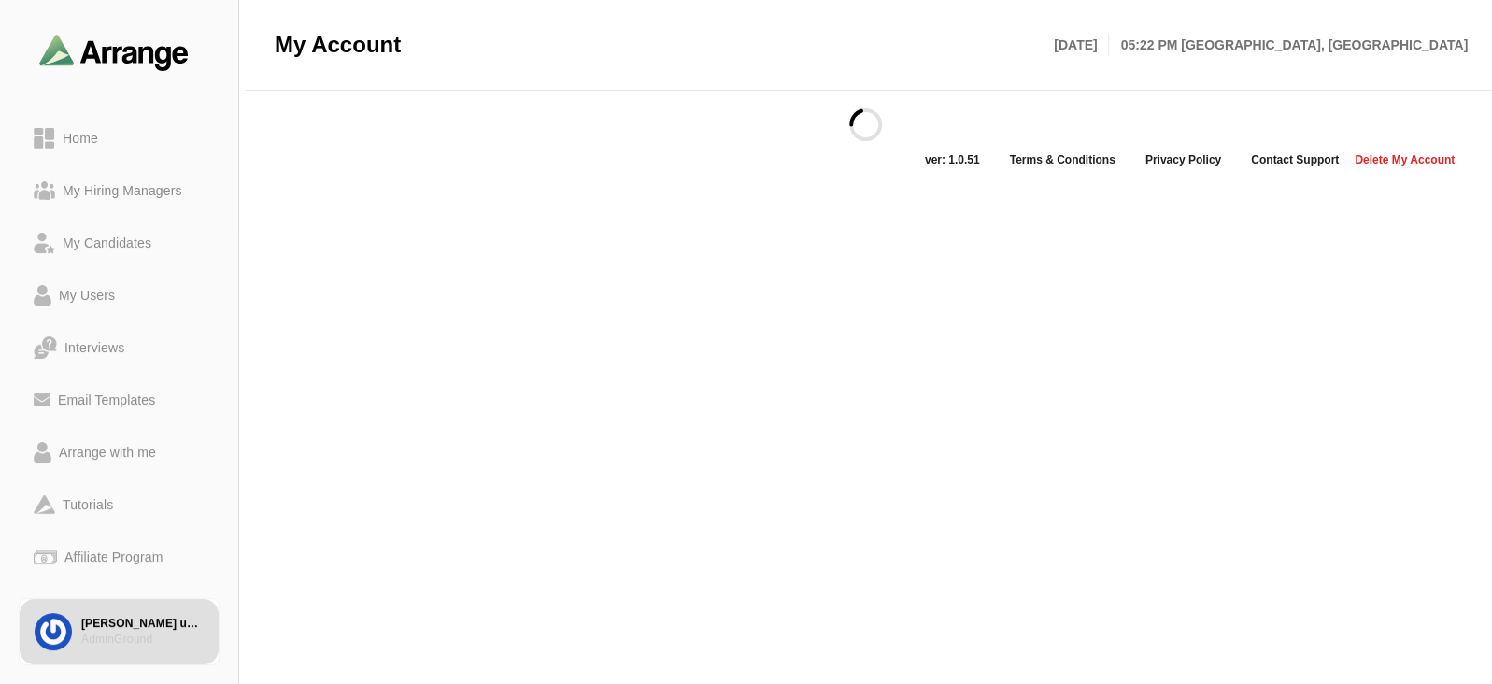
click at [546, 394] on main "My Account Wed 3rd September, 2025 05:22 PM Calcutta, Asia ver: 1.0.51 Terms & …" at bounding box center [746, 342] width 1492 height 684
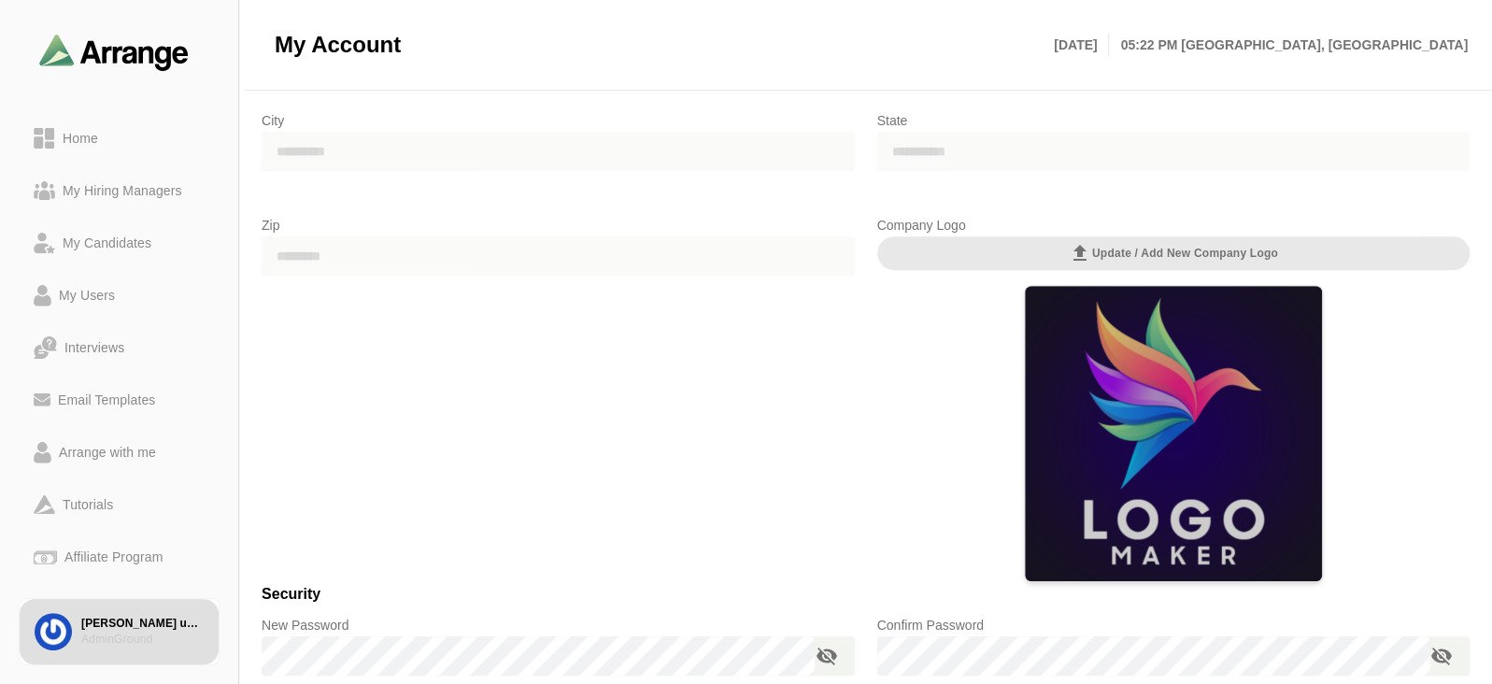
scroll to position [579, 0]
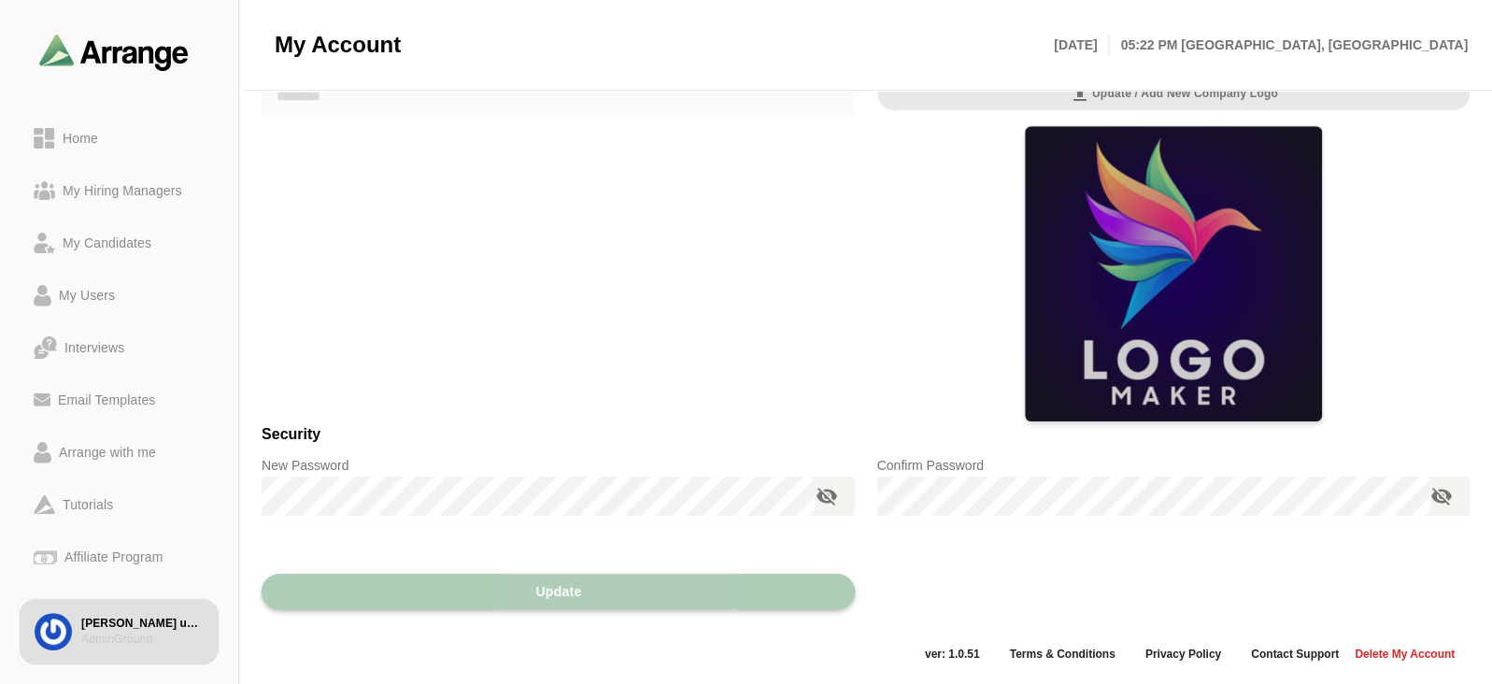
click at [514, 595] on button "Update" at bounding box center [558, 592] width 593 height 36
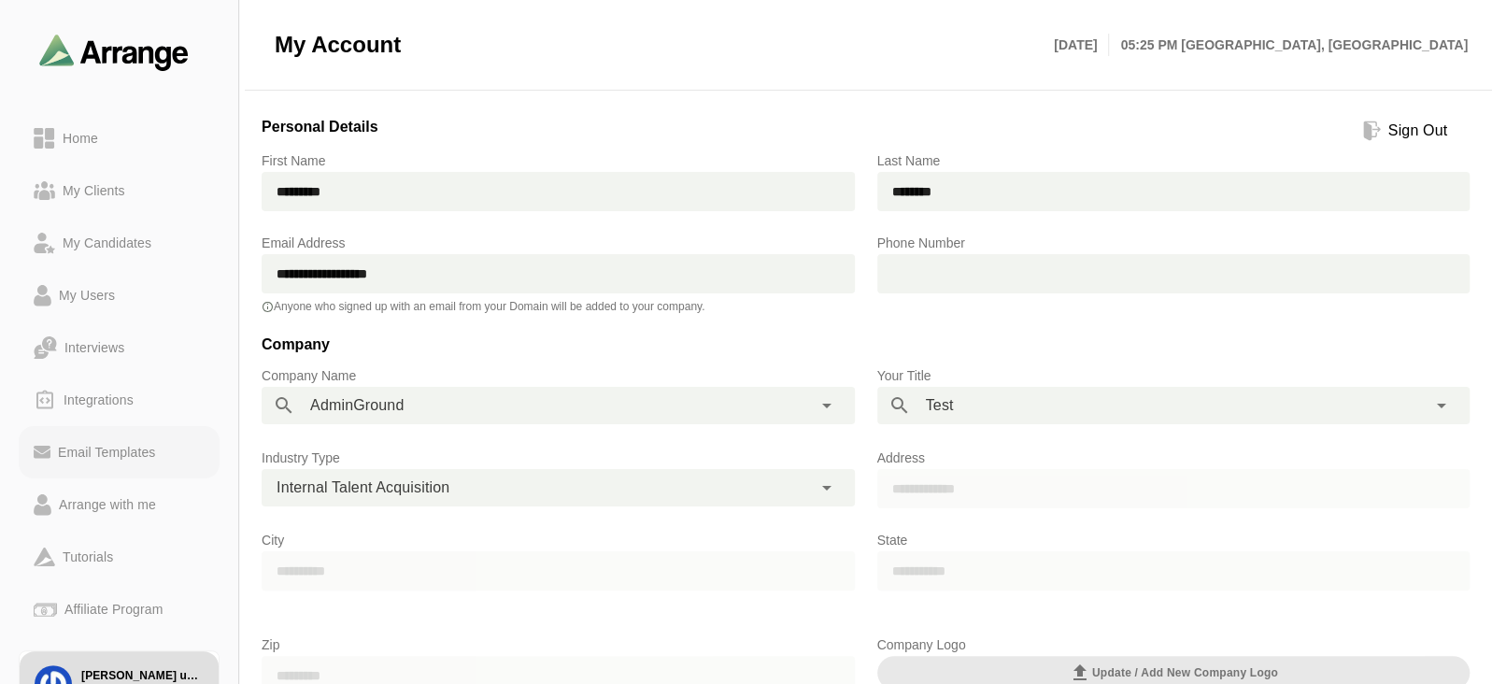
scroll to position [98, 0]
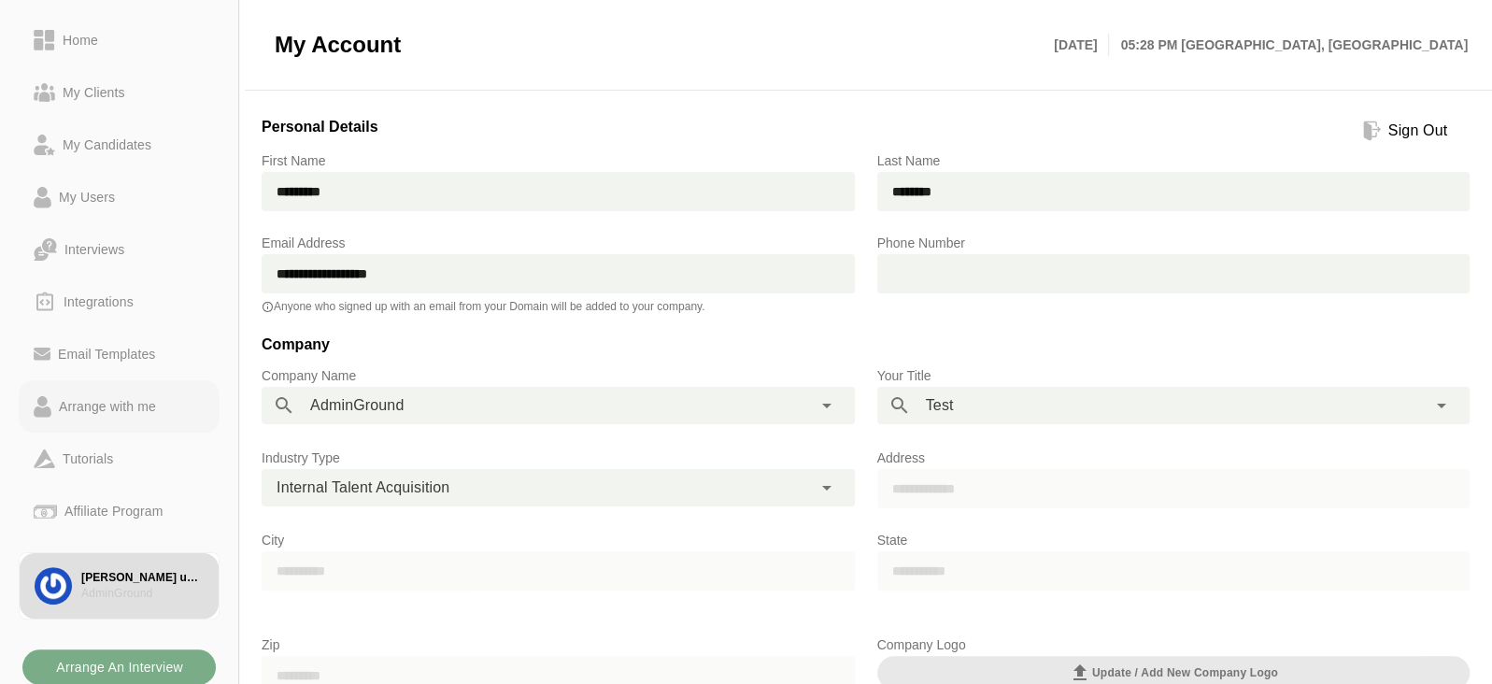
click at [127, 422] on link "Arrange with me" at bounding box center [119, 406] width 201 height 52
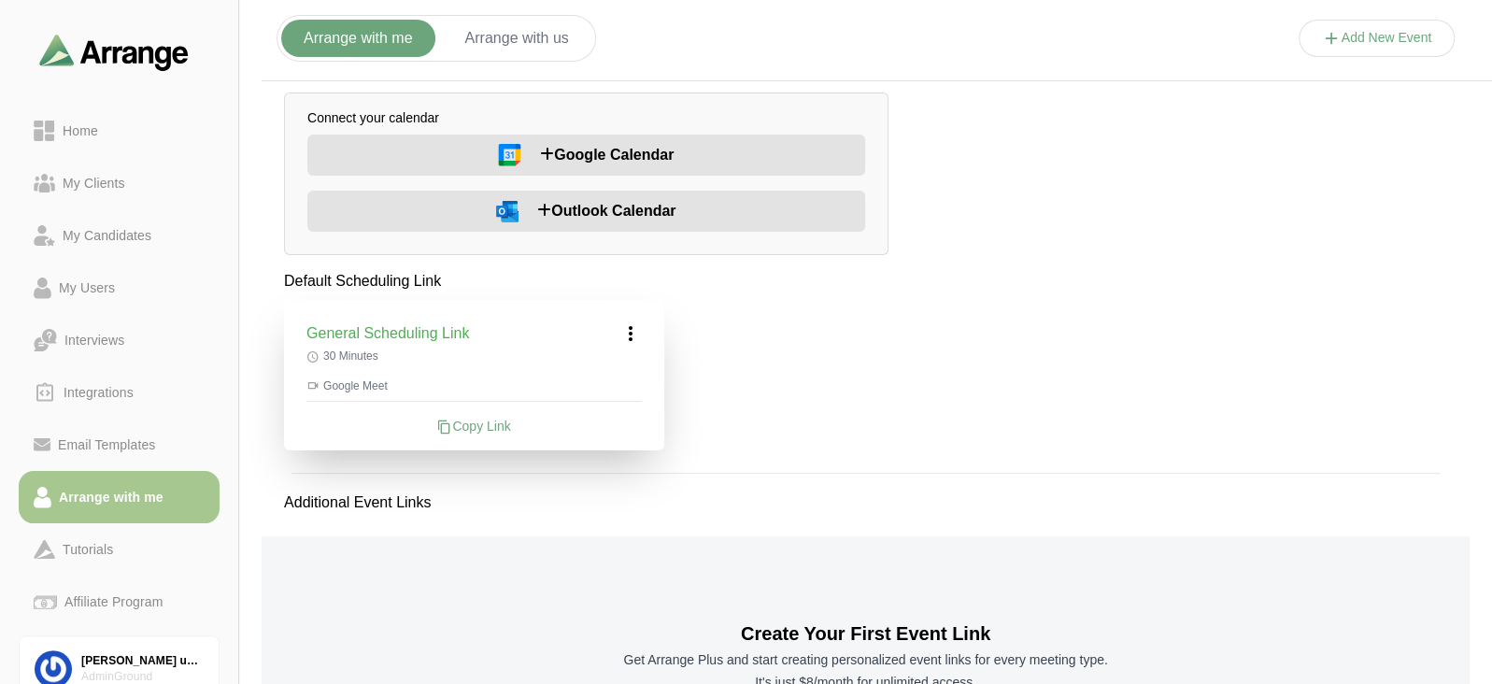
scroll to position [162, 0]
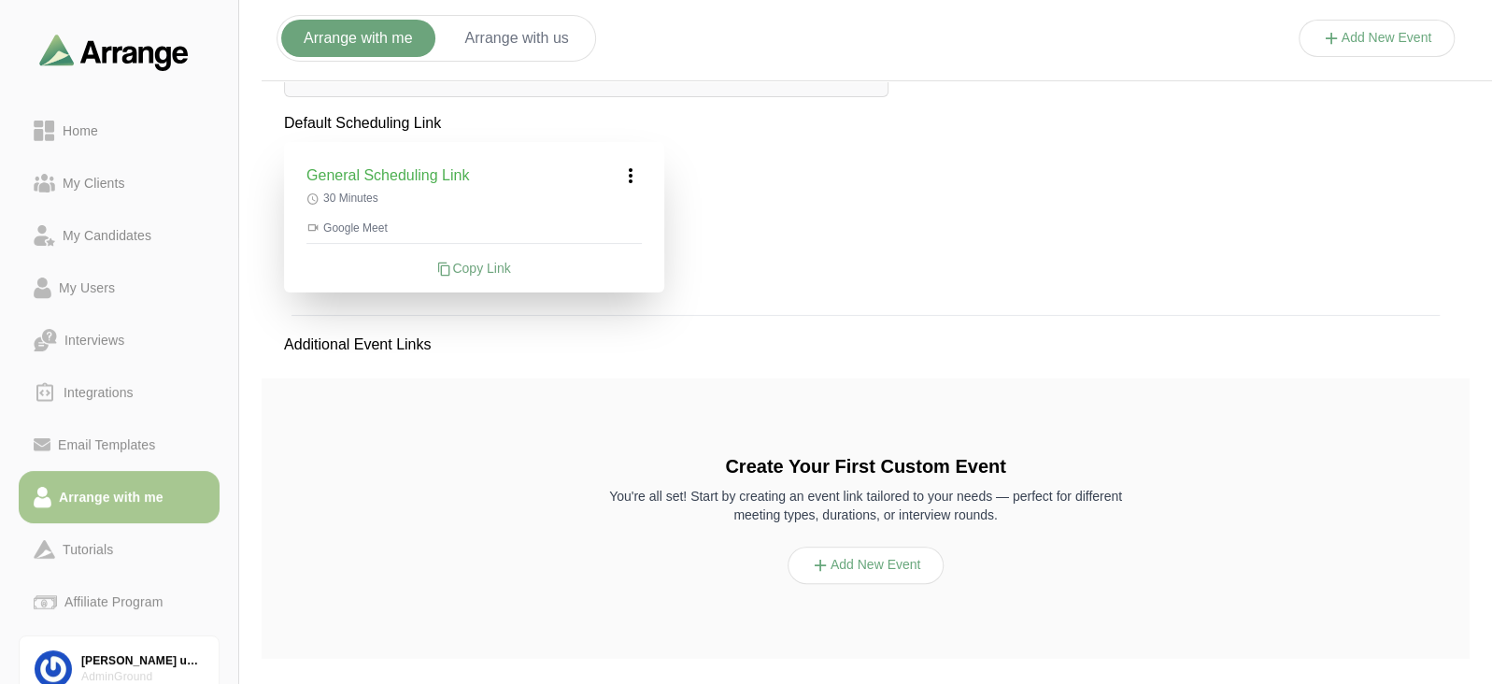
scroll to position [162, 0]
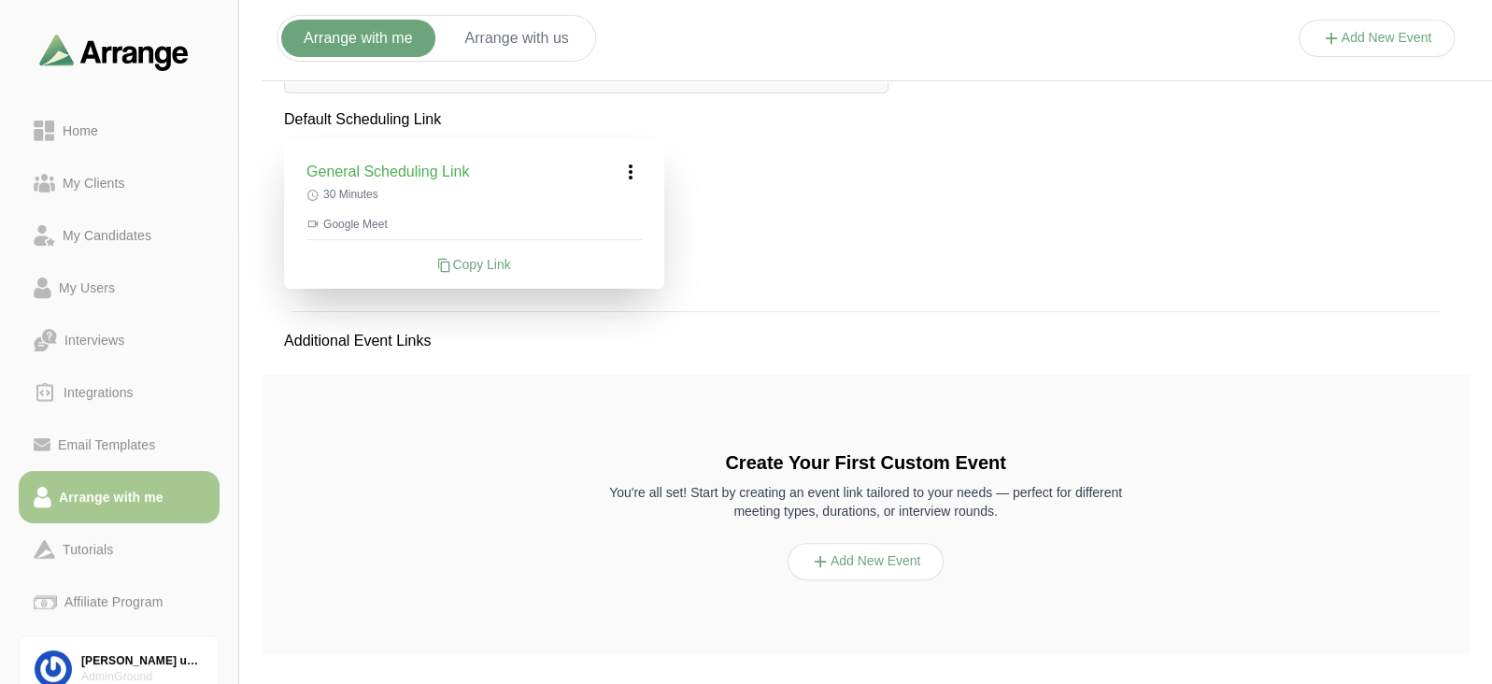
click at [848, 572] on button "Add New Event" at bounding box center [866, 561] width 157 height 37
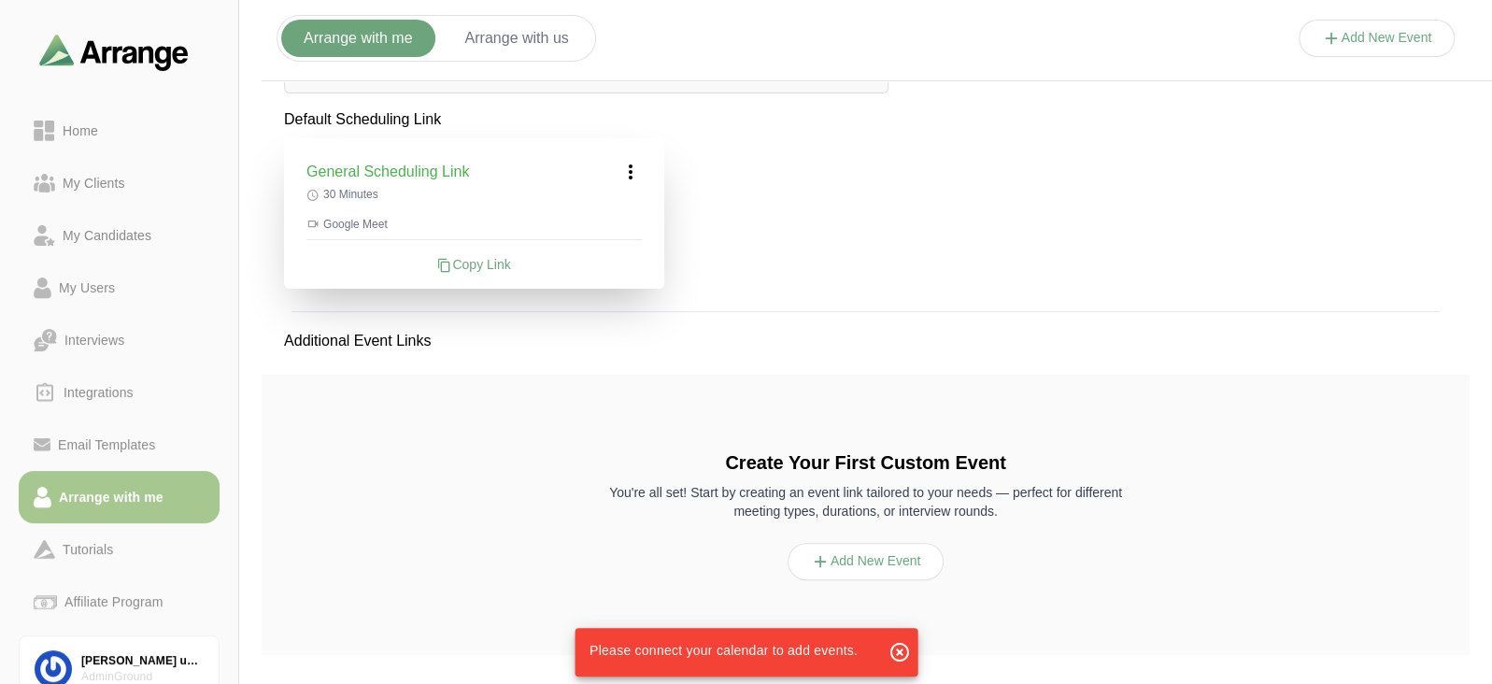
scroll to position [0, 0]
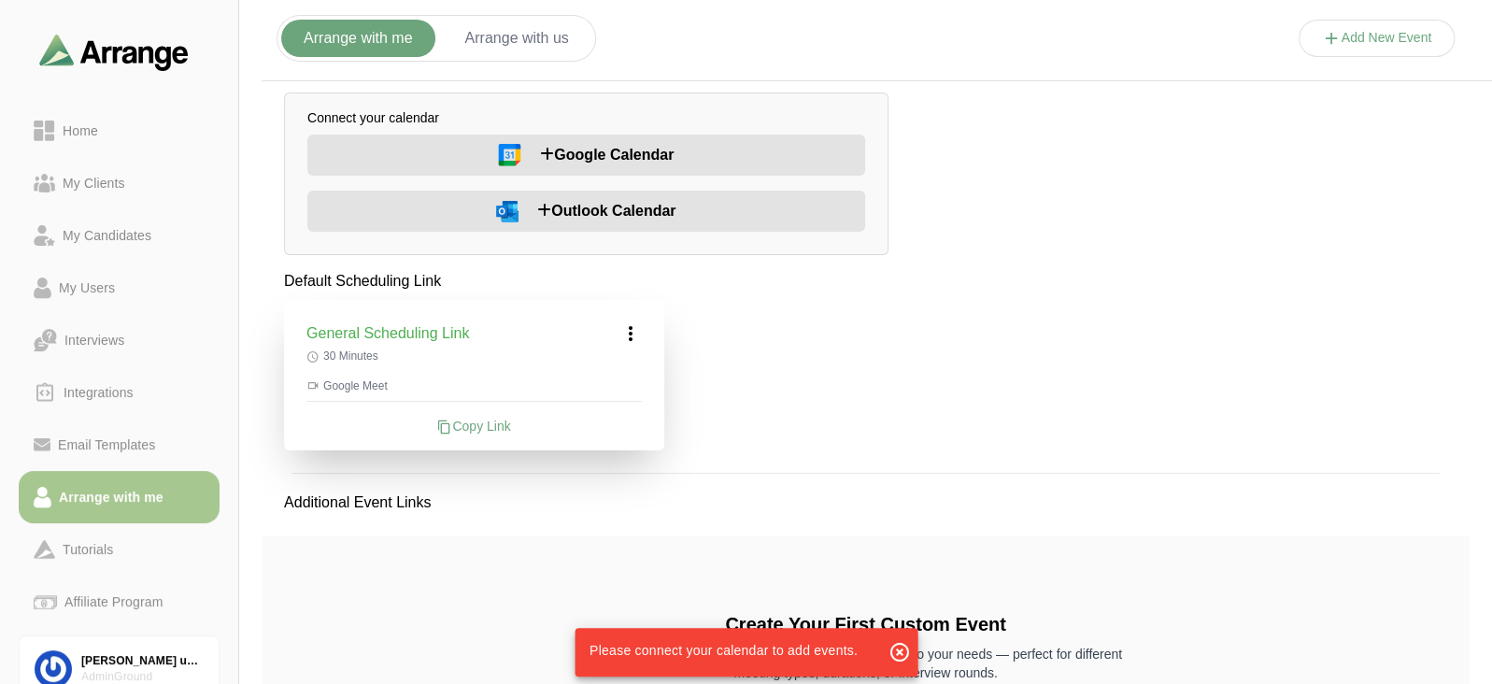
click at [589, 150] on span "Google Calendar" at bounding box center [607, 155] width 134 height 22
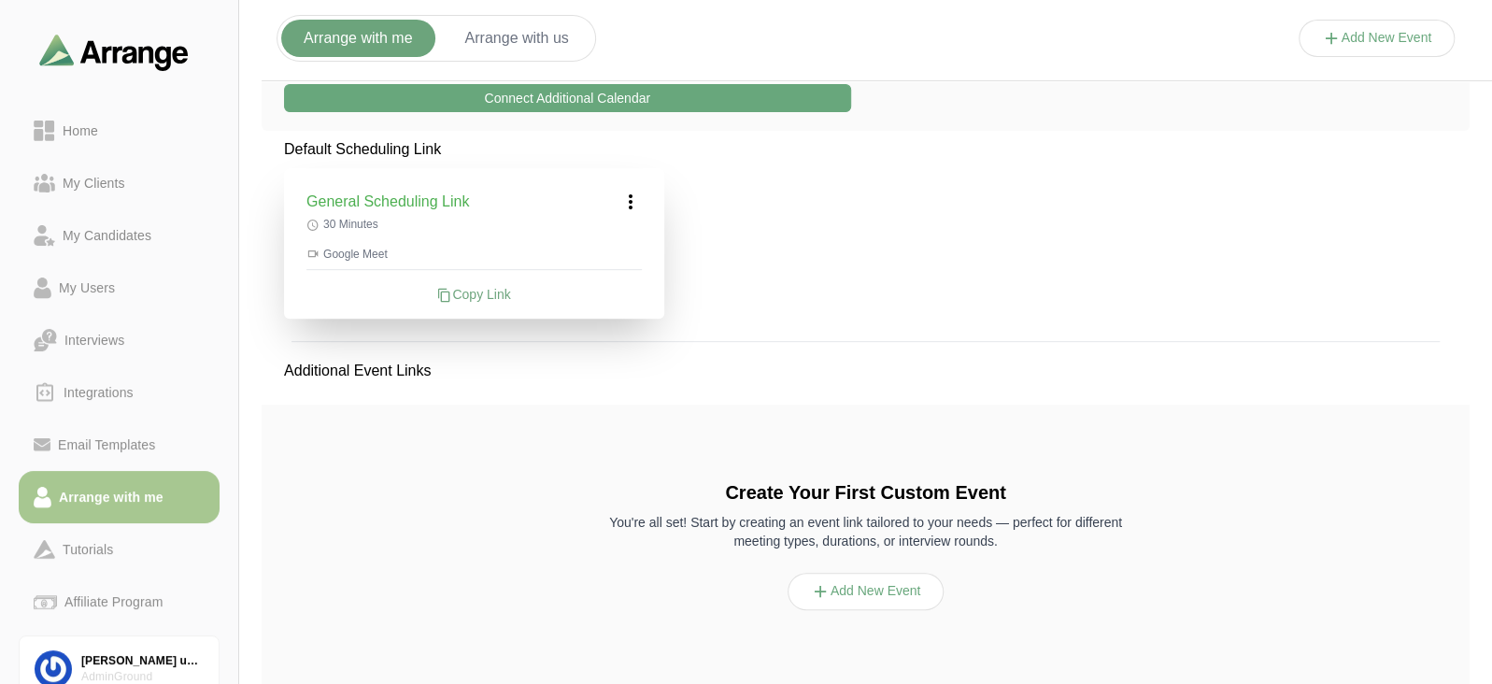
scroll to position [425, 0]
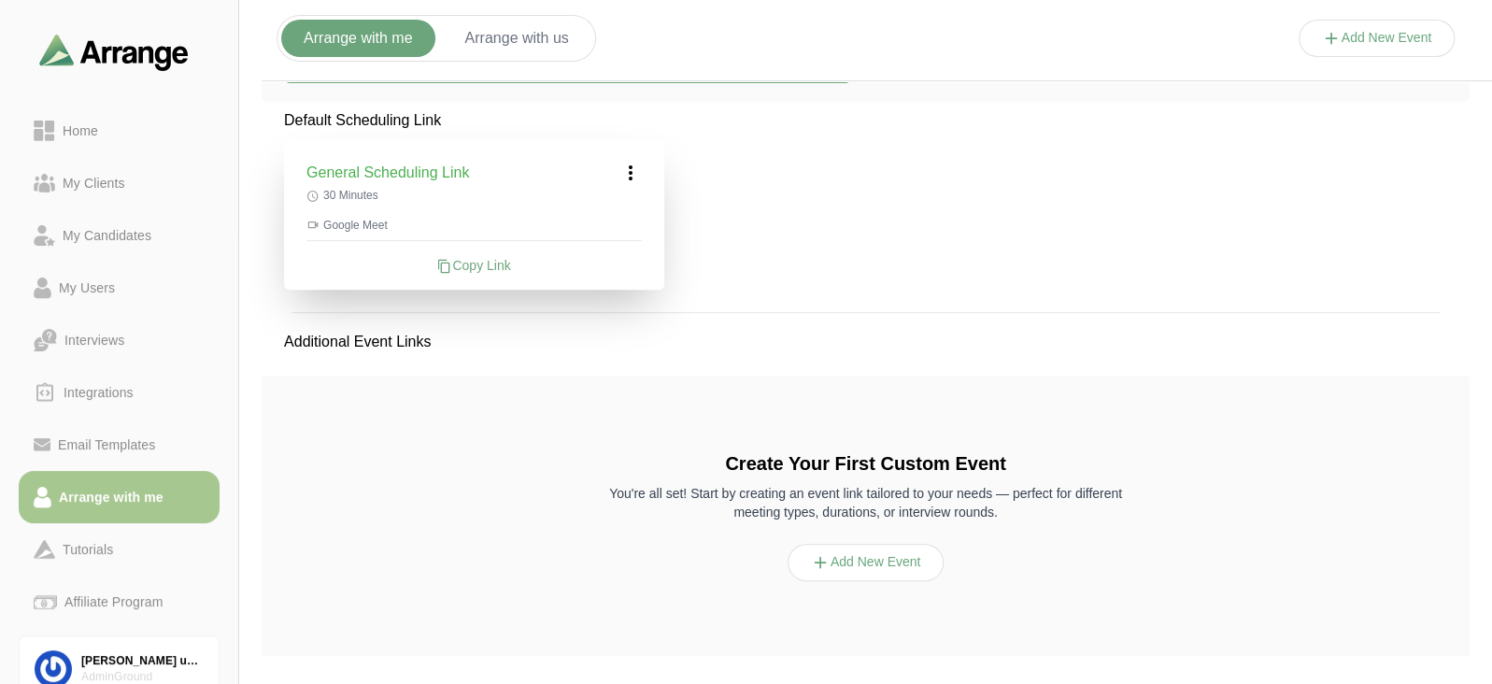
click at [878, 567] on button "Add New Event" at bounding box center [866, 562] width 157 height 37
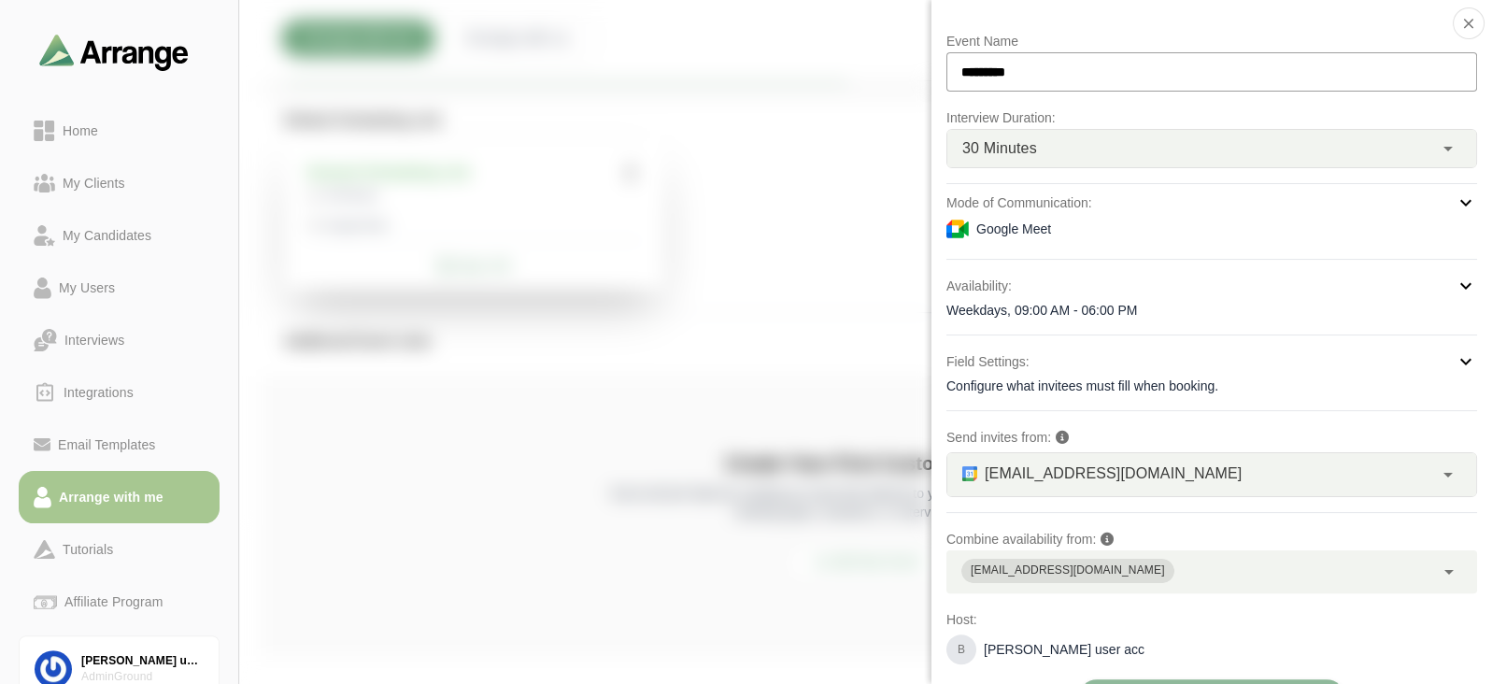
scroll to position [44, 0]
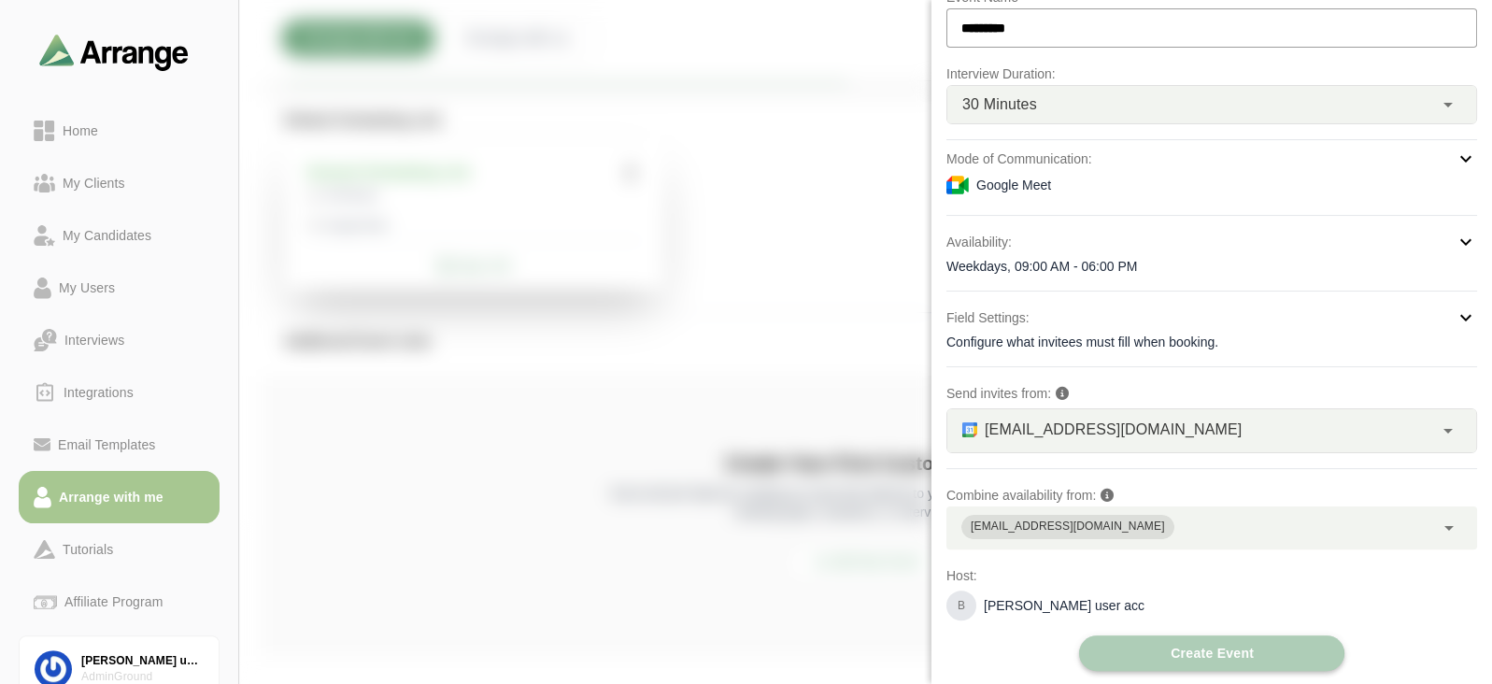
click at [1145, 648] on button "Create Event" at bounding box center [1211, 653] width 265 height 36
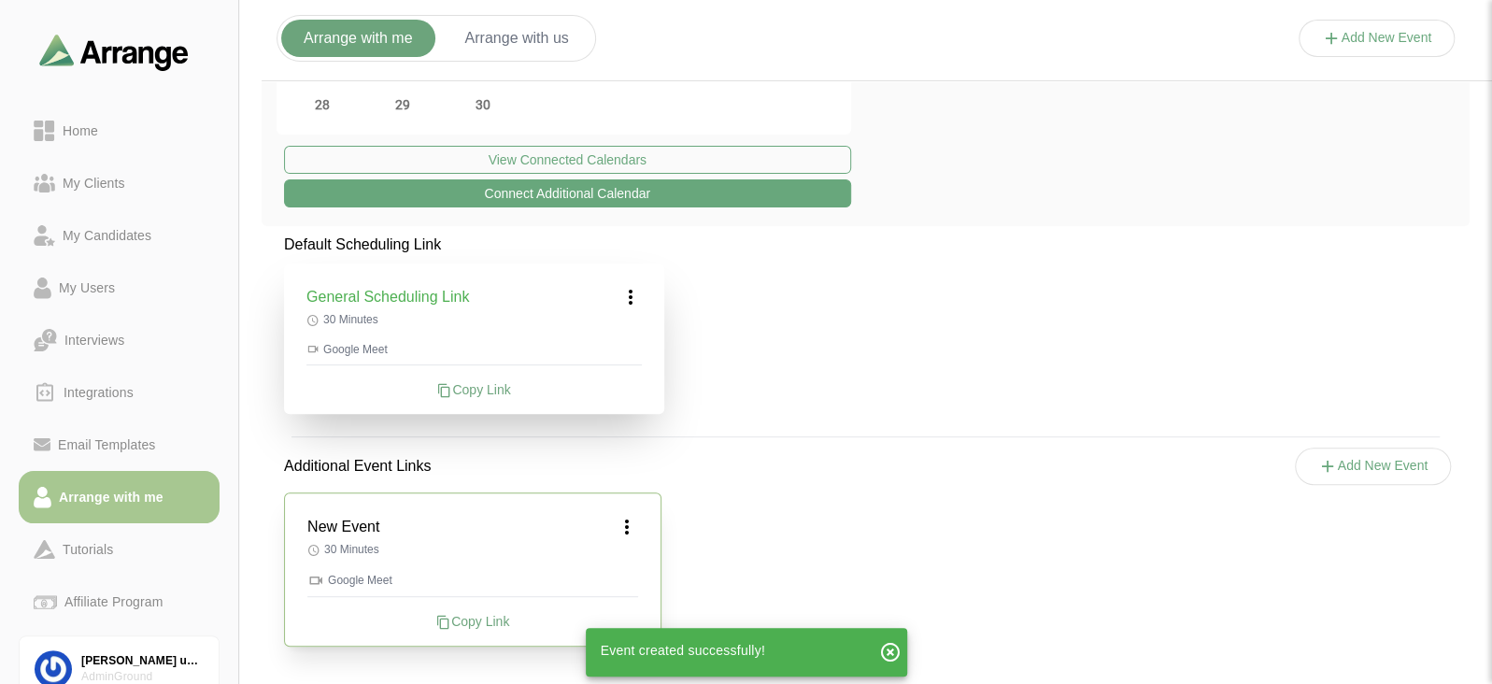
scroll to position [299, 0]
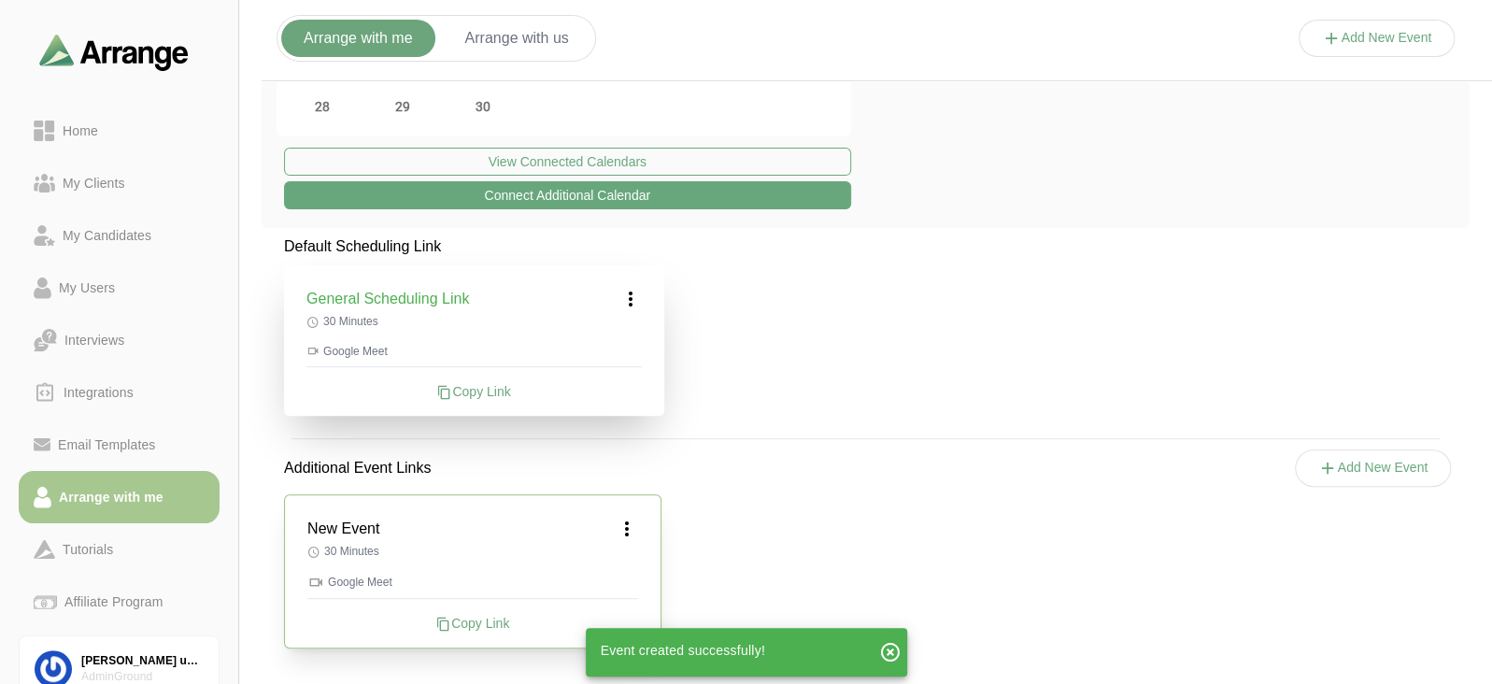
click at [1333, 472] on div "New Event 30 Minutes Google Meet Copy Link" at bounding box center [866, 571] width 1208 height 199
click at [1329, 474] on div "New Event 30 Minutes Google Meet Copy Link" at bounding box center [866, 571] width 1208 height 199
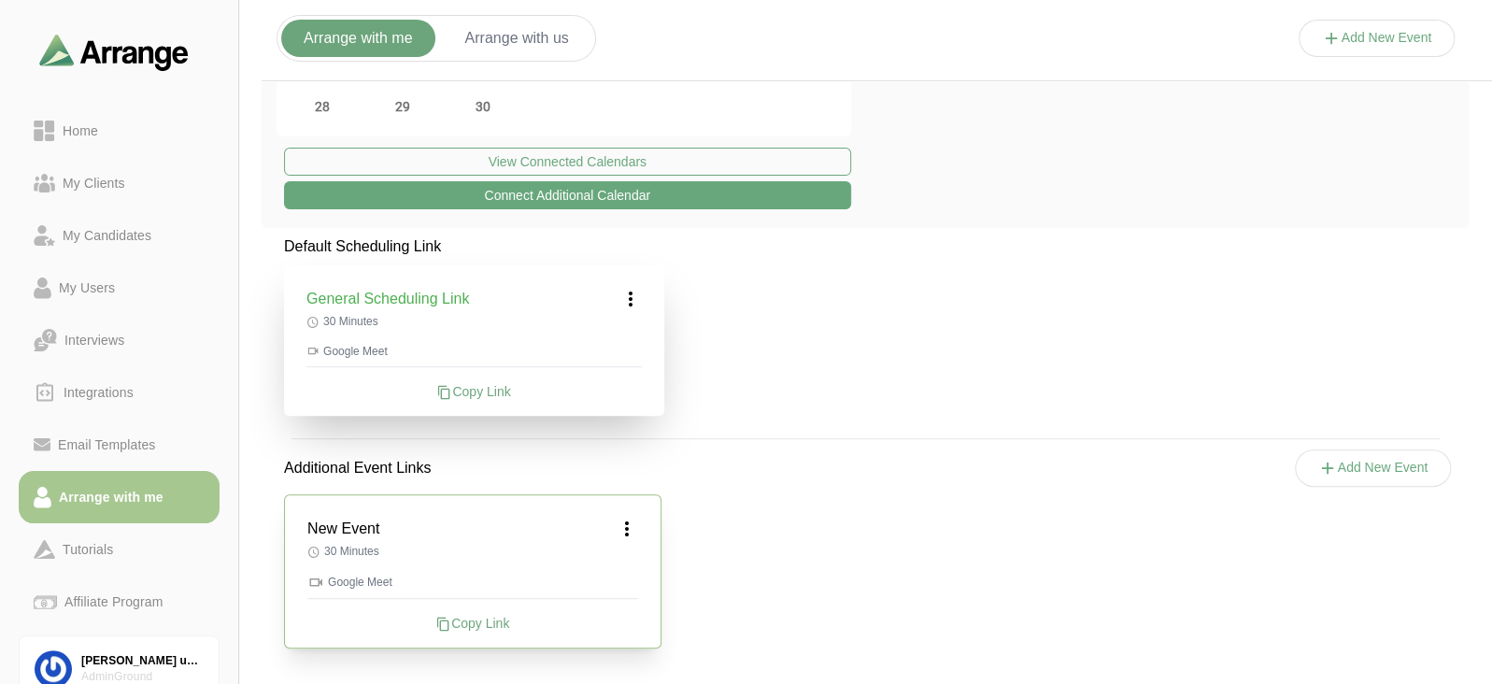
click at [1345, 460] on button "Add New Event" at bounding box center [1373, 467] width 157 height 37
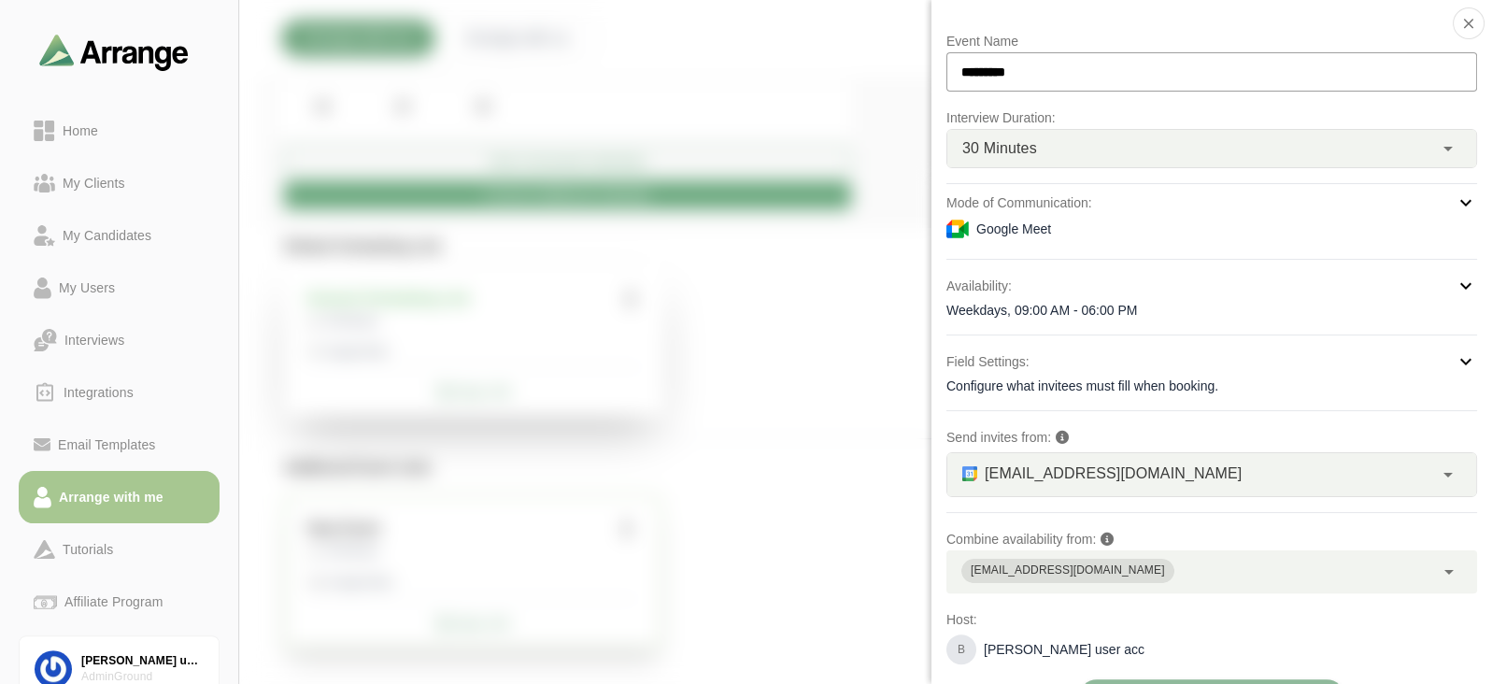
scroll to position [44, 0]
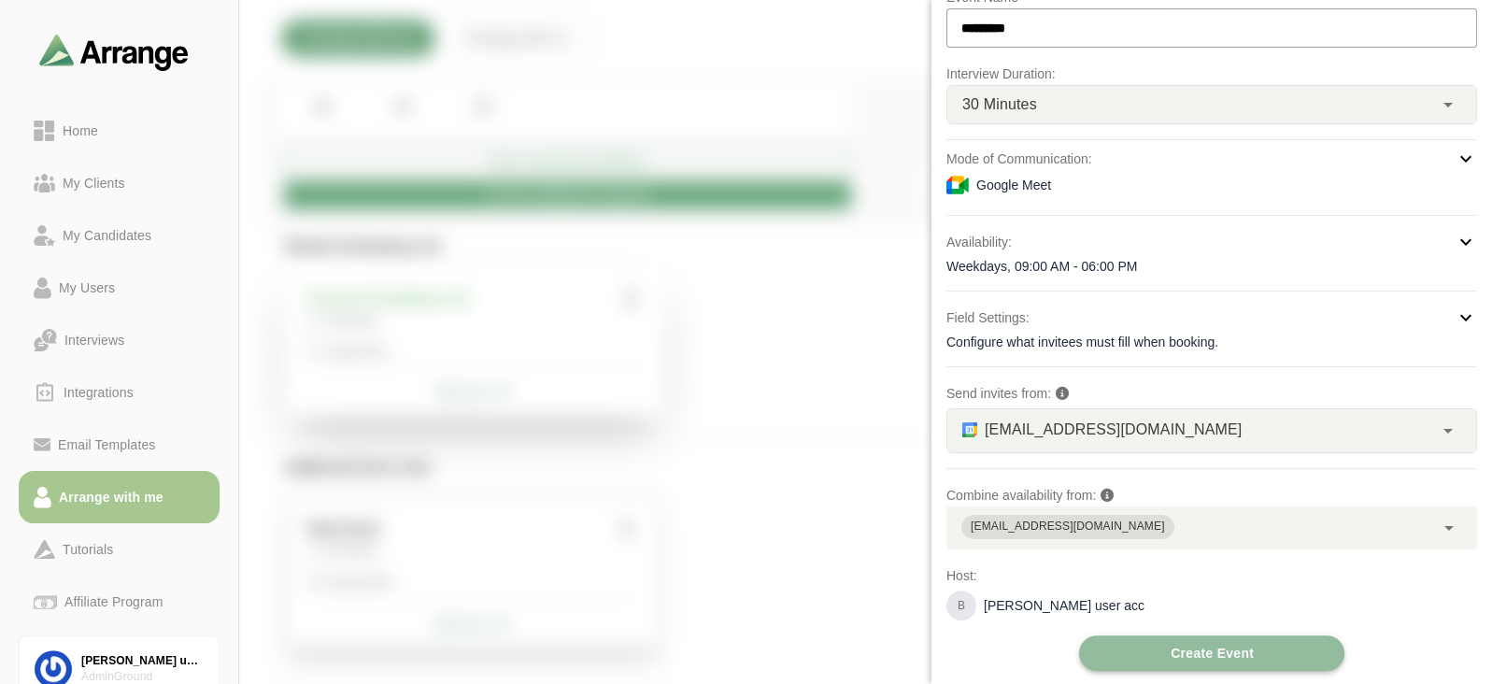
click at [1125, 649] on button "Create Event" at bounding box center [1211, 653] width 265 height 36
